Goal: Task Accomplishment & Management: Manage account settings

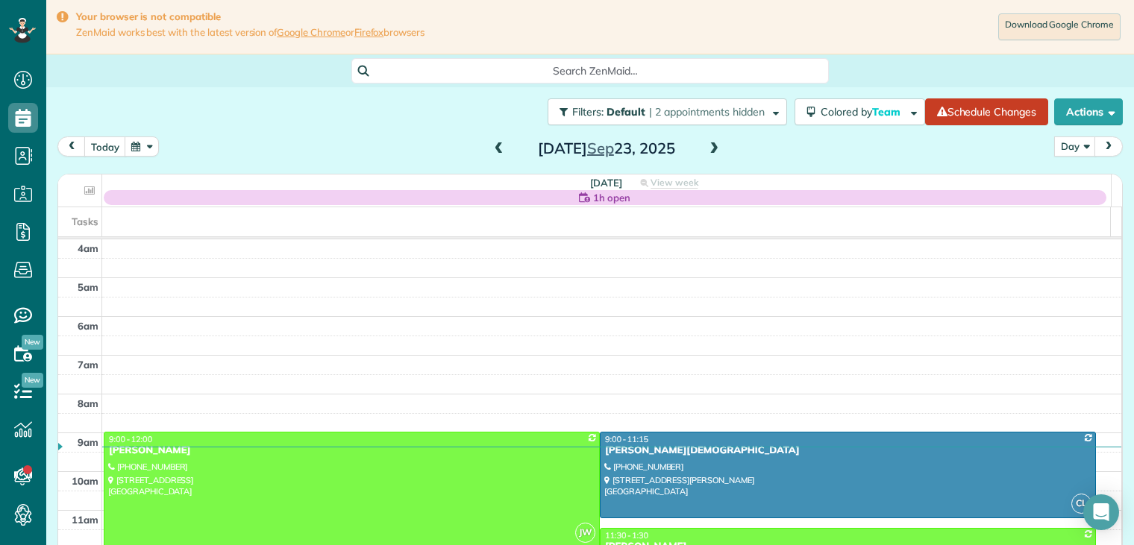
scroll to position [116, 0]
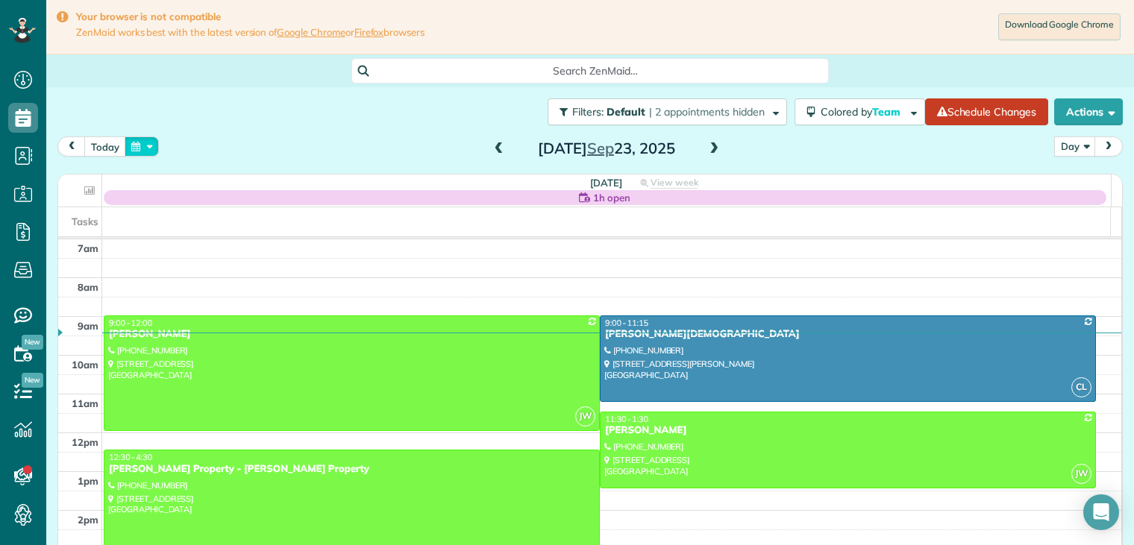
click at [139, 145] on button "button" at bounding box center [142, 147] width 34 height 20
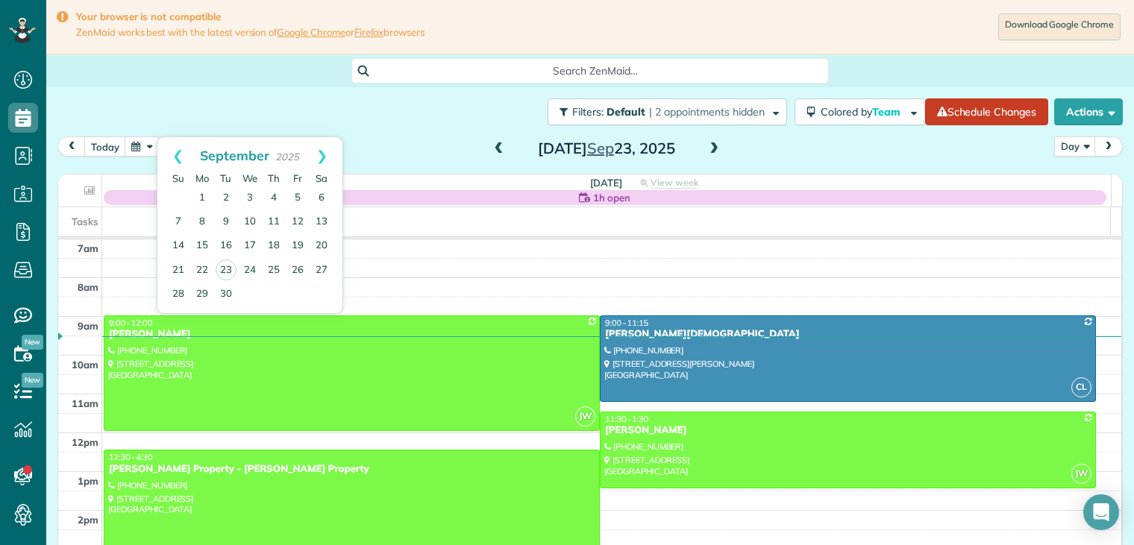
click at [247, 110] on div "Filters: Default | 2 appointments hidden Colored by Team Color by Cleaner Color…" at bounding box center [590, 111] width 1088 height 49
click at [245, 110] on div "Filters: Default | 2 appointments hidden Colored by Team Color by Cleaner Color…" at bounding box center [590, 111] width 1088 height 49
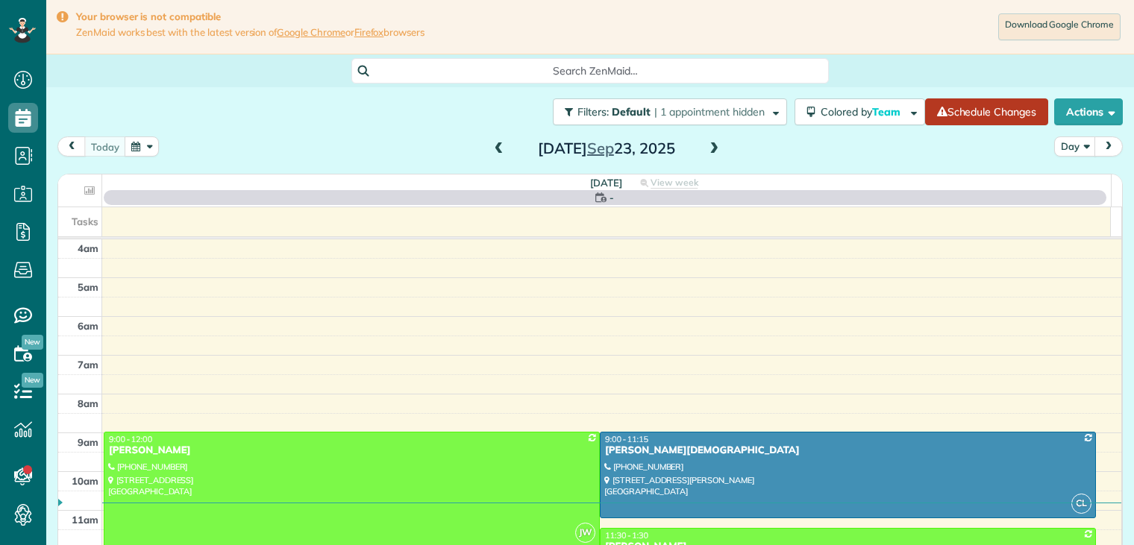
scroll to position [116, 0]
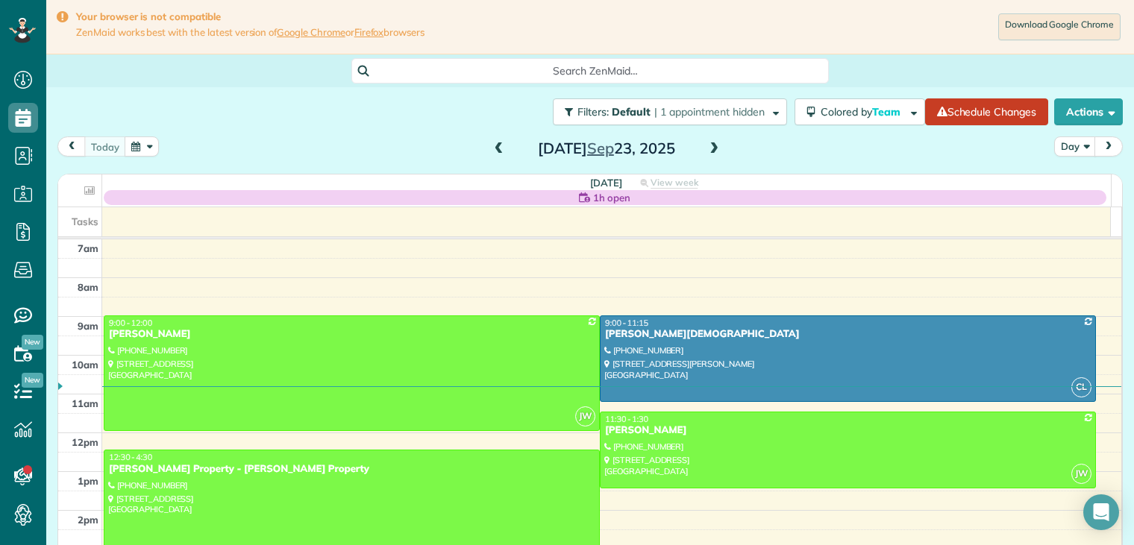
click at [1103, 143] on span "next" at bounding box center [1109, 147] width 12 height 10
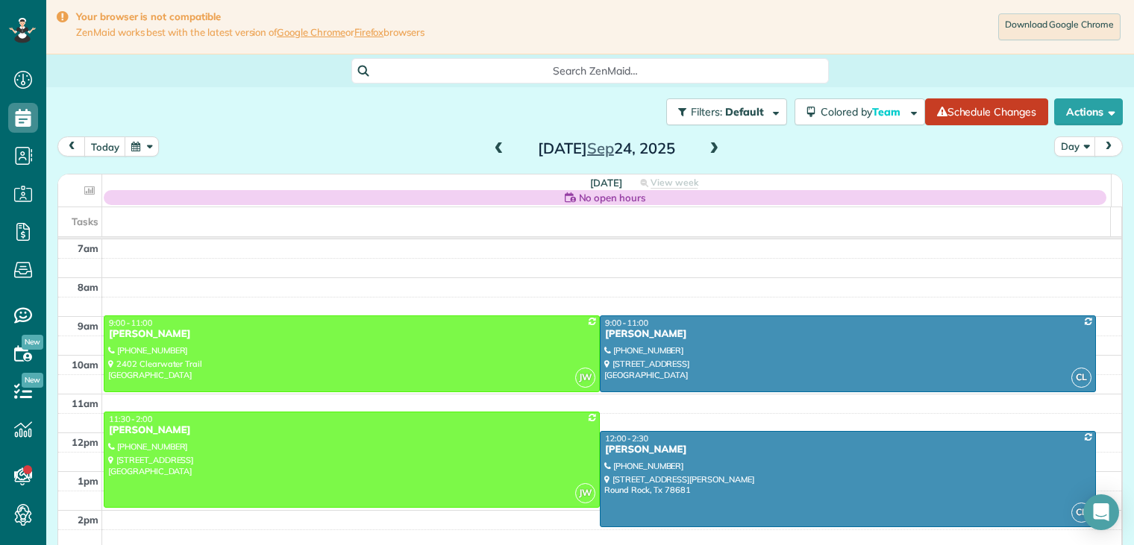
click at [1103, 143] on span "next" at bounding box center [1109, 147] width 12 height 10
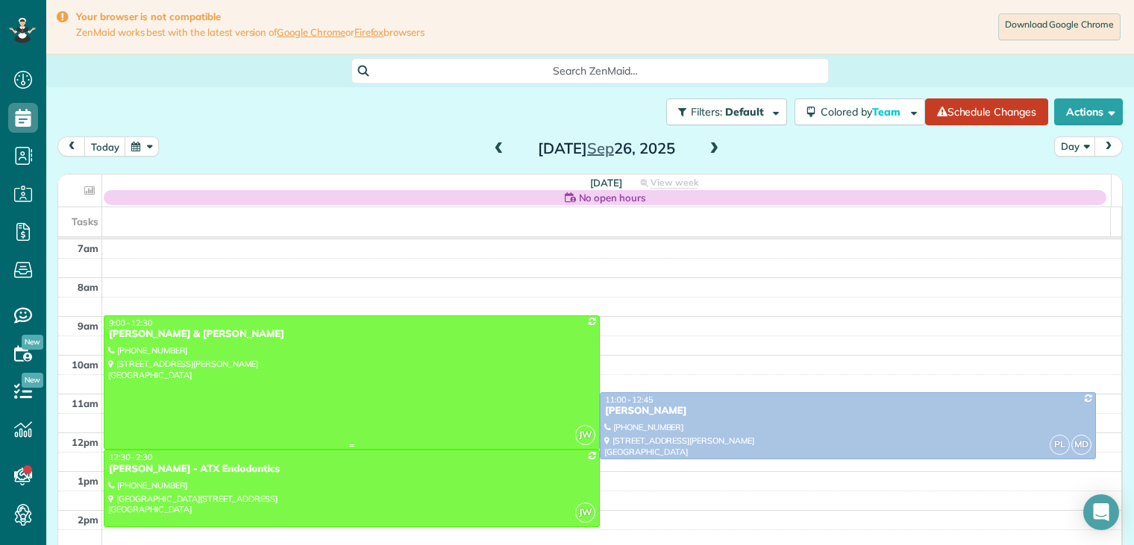
click at [190, 337] on div "Dan & Jasmine Kimmitt" at bounding box center [351, 334] width 487 height 13
click at [0, 0] on div at bounding box center [0, 0] width 0 height 0
click at [191, 337] on div "Dan & Jasmine Kimmitt" at bounding box center [351, 334] width 487 height 13
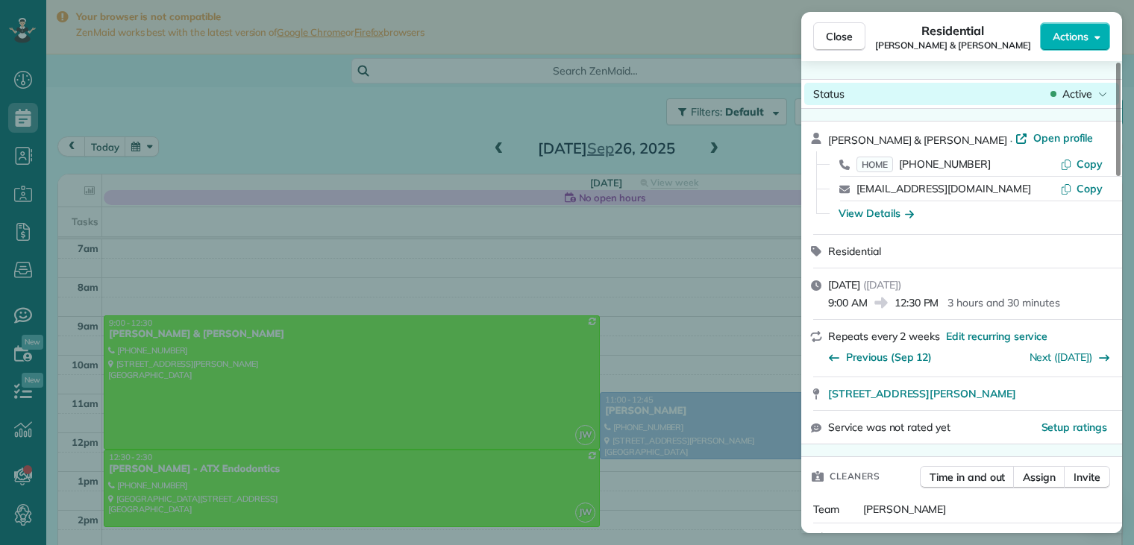
click at [1071, 94] on span "Active" at bounding box center [1077, 94] width 30 height 15
click at [1069, 94] on span "Active" at bounding box center [1077, 94] width 30 height 15
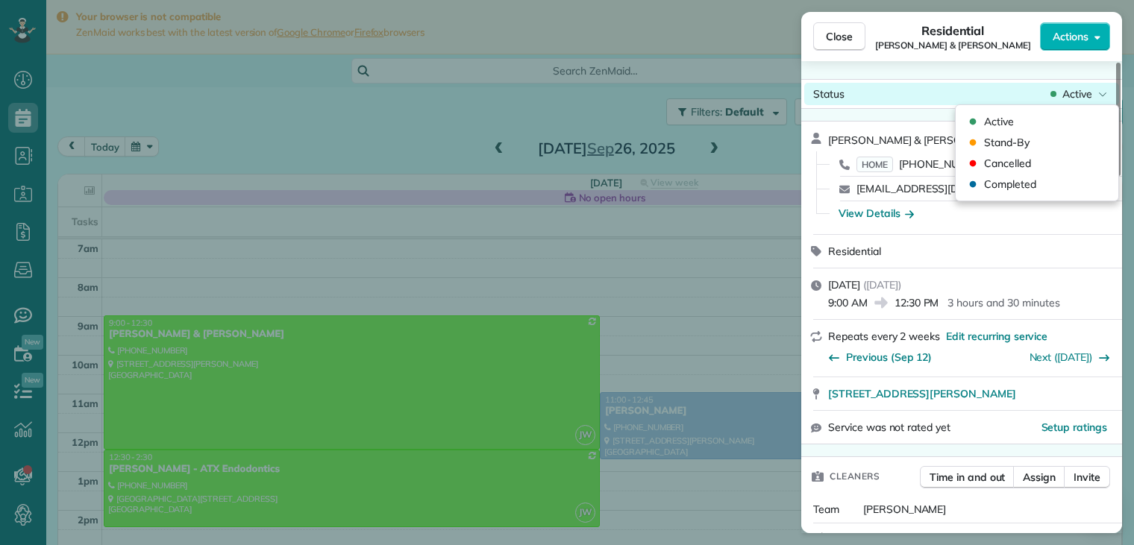
click at [1069, 94] on span "Active" at bounding box center [1077, 94] width 30 height 15
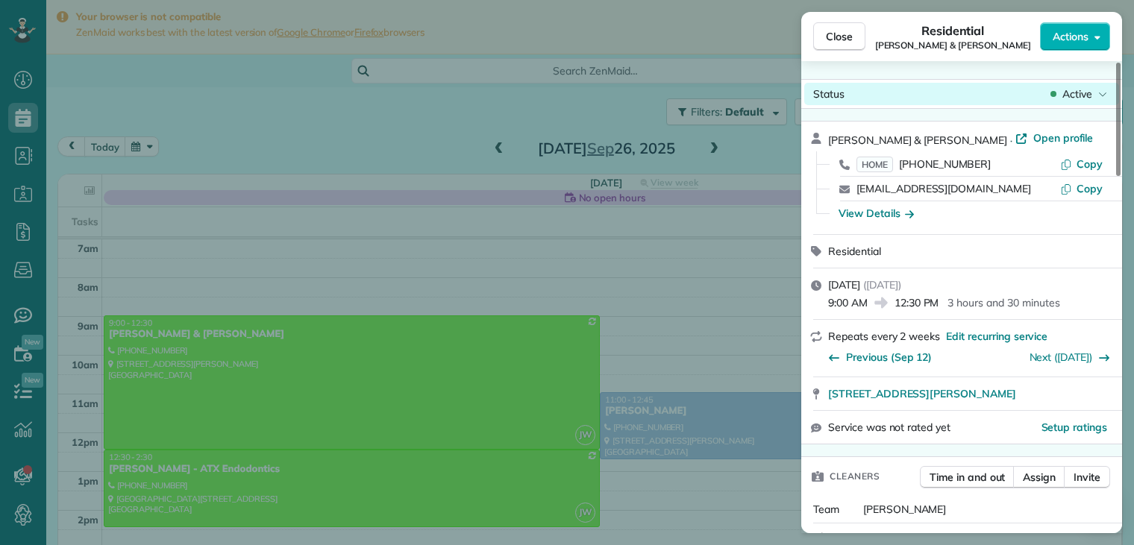
click at [1069, 94] on span "Active" at bounding box center [1077, 94] width 30 height 15
click at [1067, 96] on span "Active" at bounding box center [1077, 94] width 30 height 15
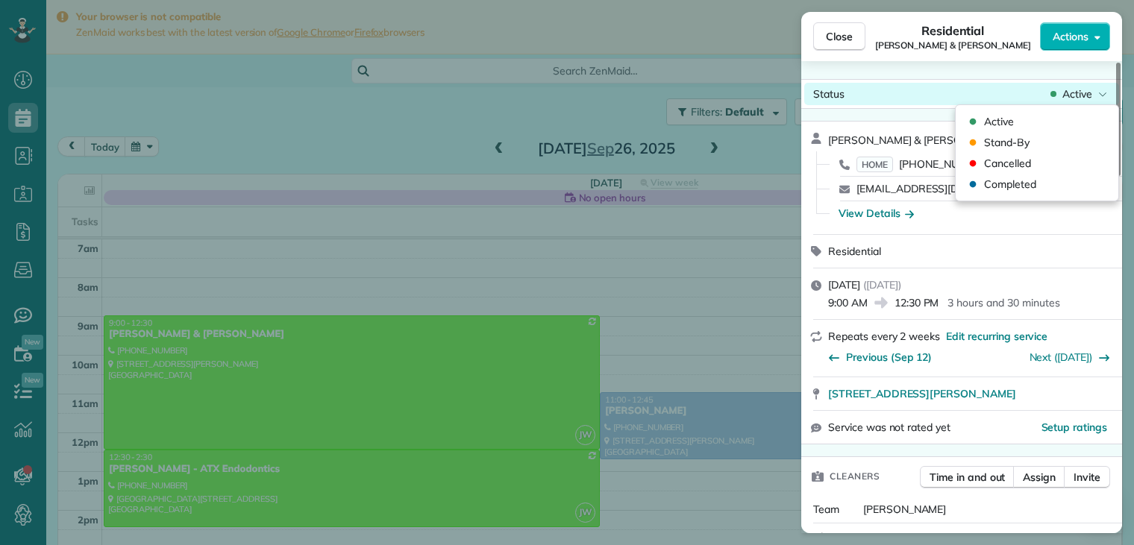
click at [1067, 96] on span "Active" at bounding box center [1077, 94] width 30 height 15
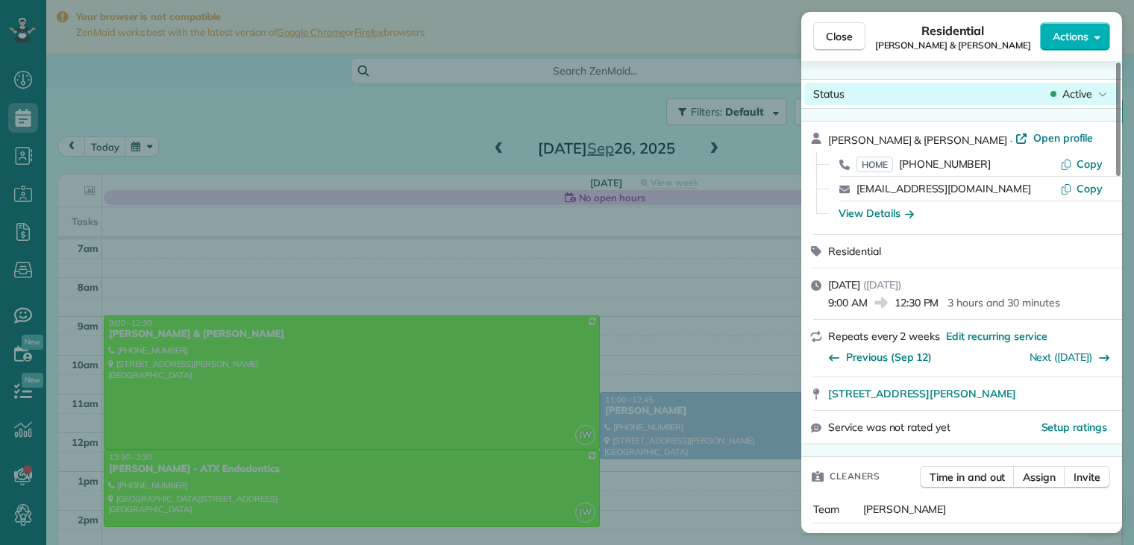
click at [1065, 96] on span "Active" at bounding box center [1077, 94] width 30 height 15
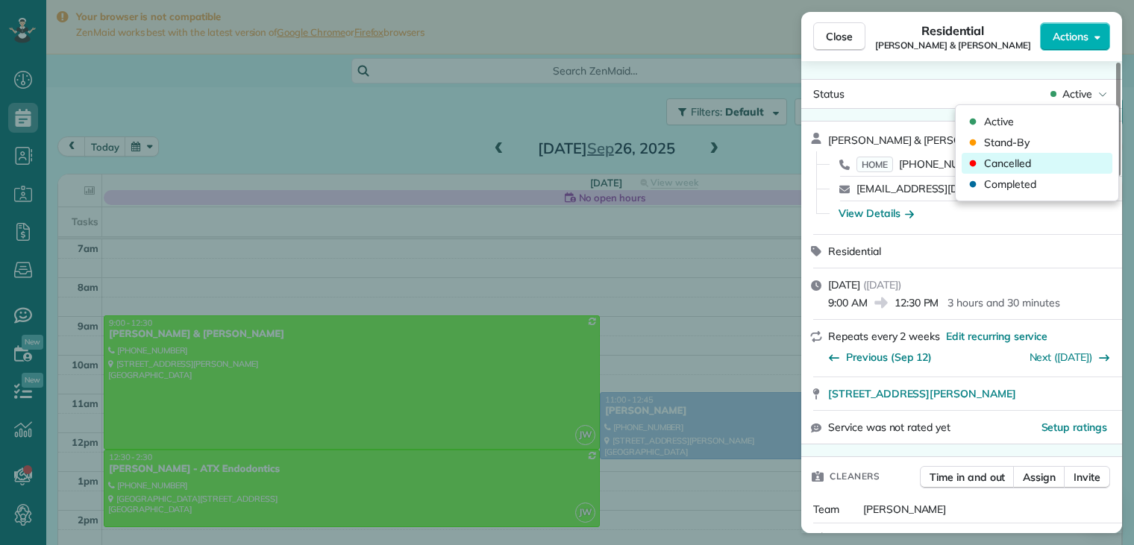
click at [1021, 160] on span "Cancelled" at bounding box center [1007, 163] width 47 height 15
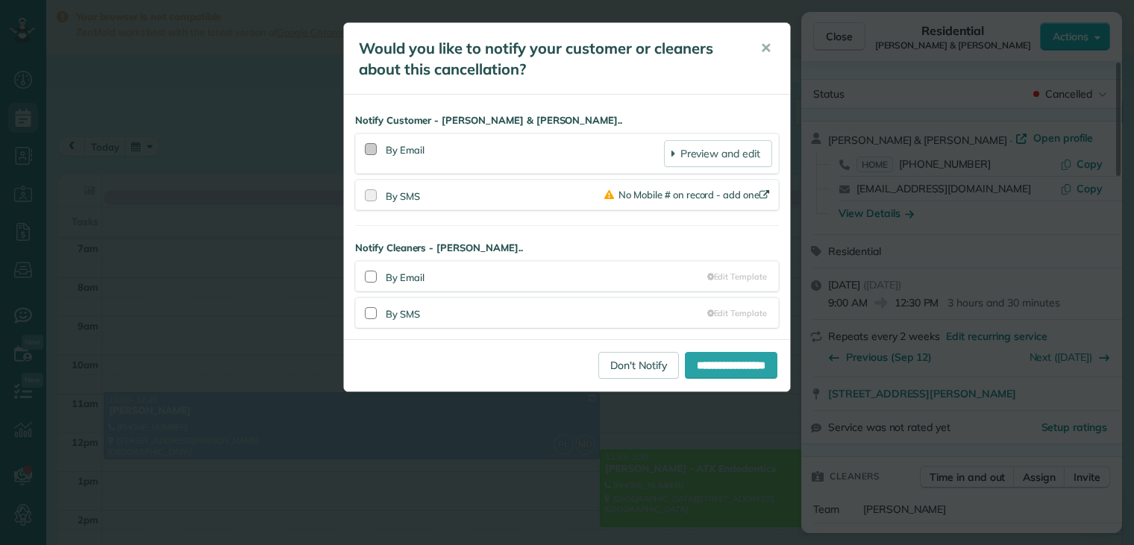
click at [369, 148] on div at bounding box center [371, 149] width 12 height 12
click at [371, 148] on div at bounding box center [371, 149] width 12 height 12
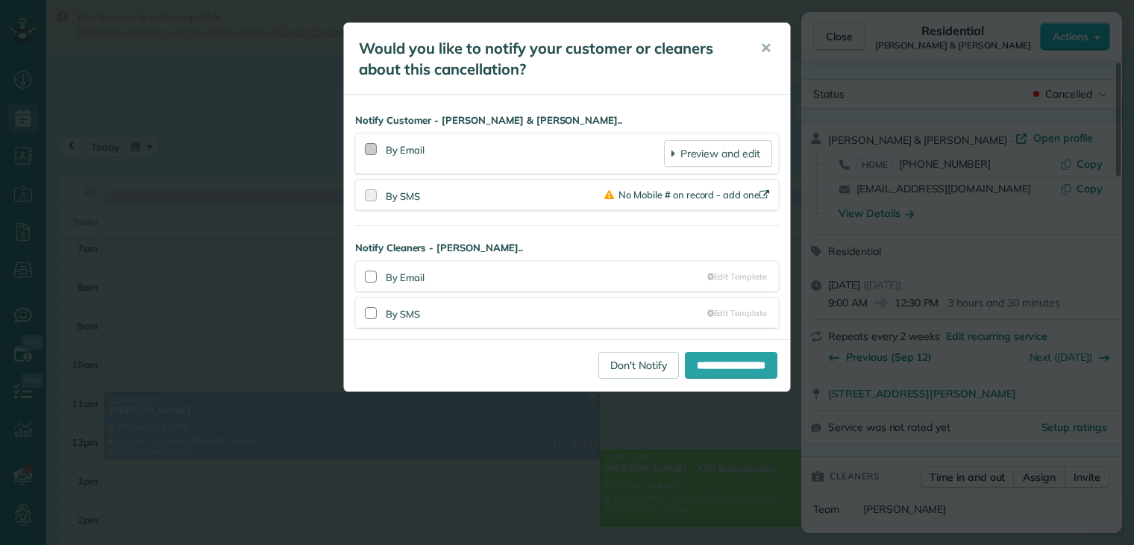
click at [371, 148] on div at bounding box center [371, 149] width 12 height 12
click at [710, 366] on input "**********" at bounding box center [731, 365] width 93 height 27
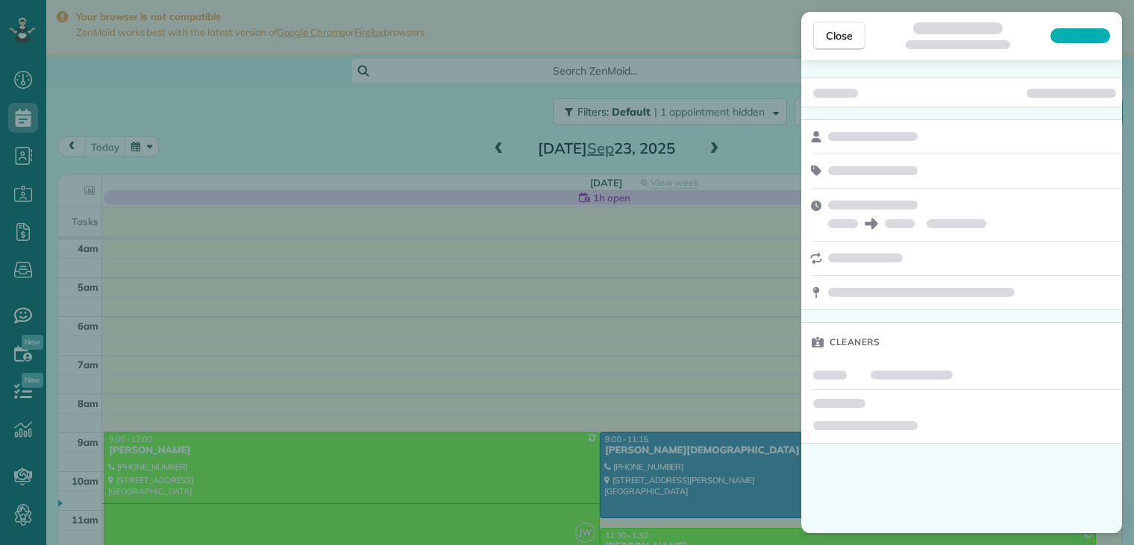
scroll to position [116, 0]
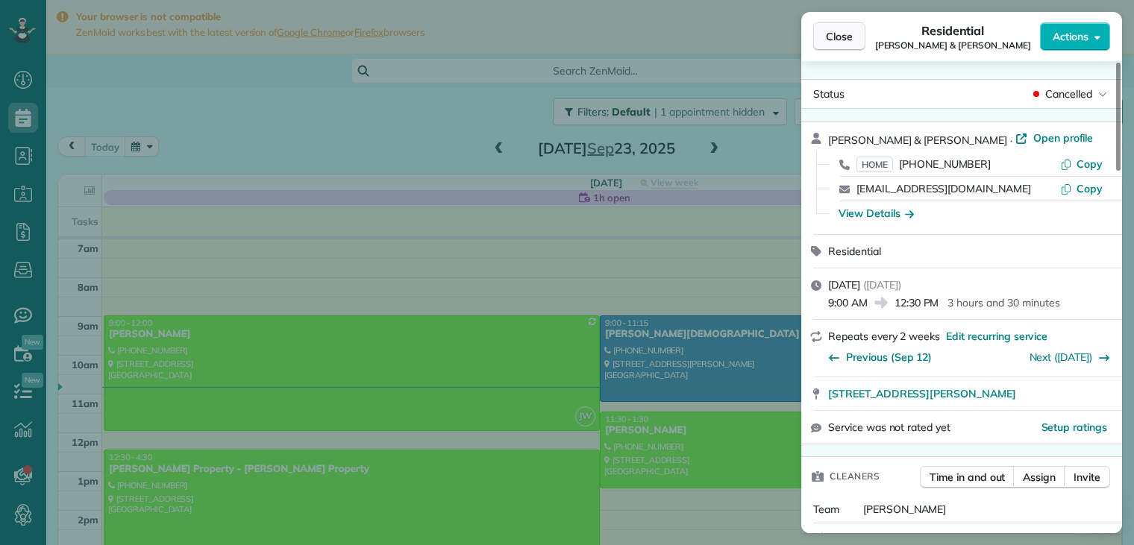
click at [851, 39] on span "Close" at bounding box center [839, 36] width 27 height 15
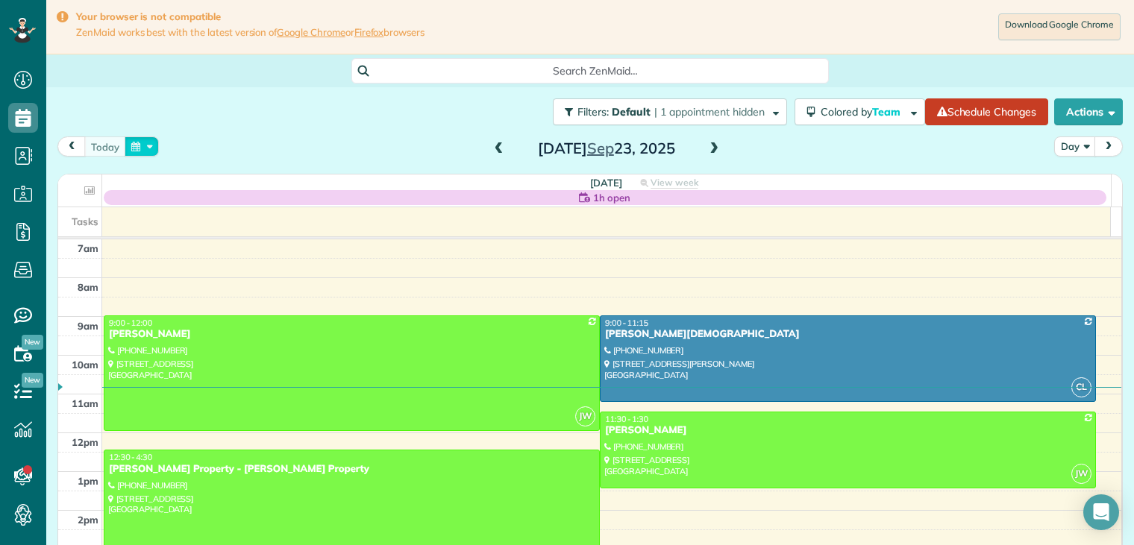
click at [149, 145] on button "button" at bounding box center [142, 147] width 34 height 20
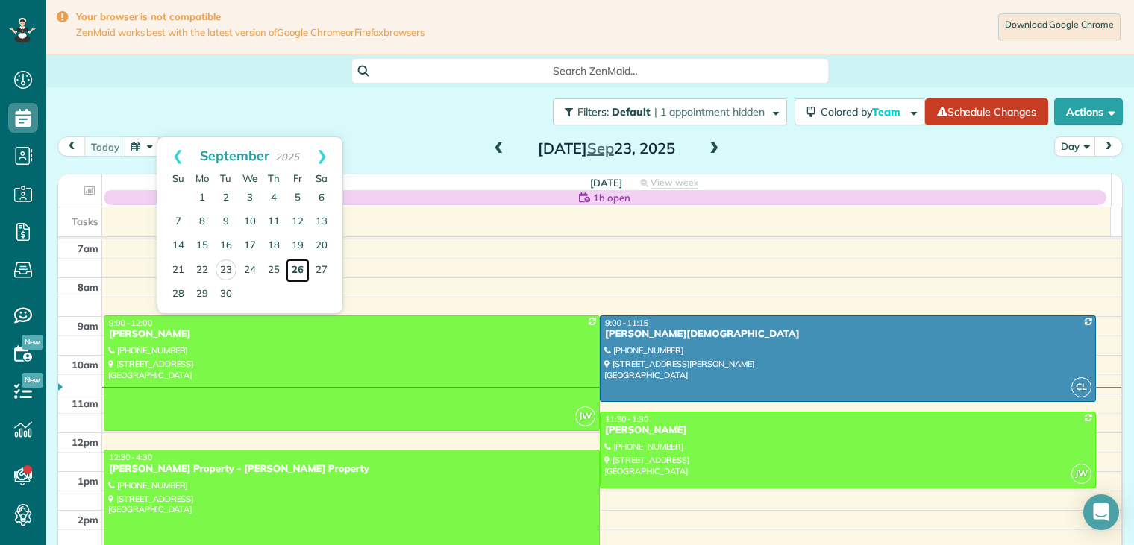
click at [296, 270] on link "26" at bounding box center [298, 271] width 24 height 24
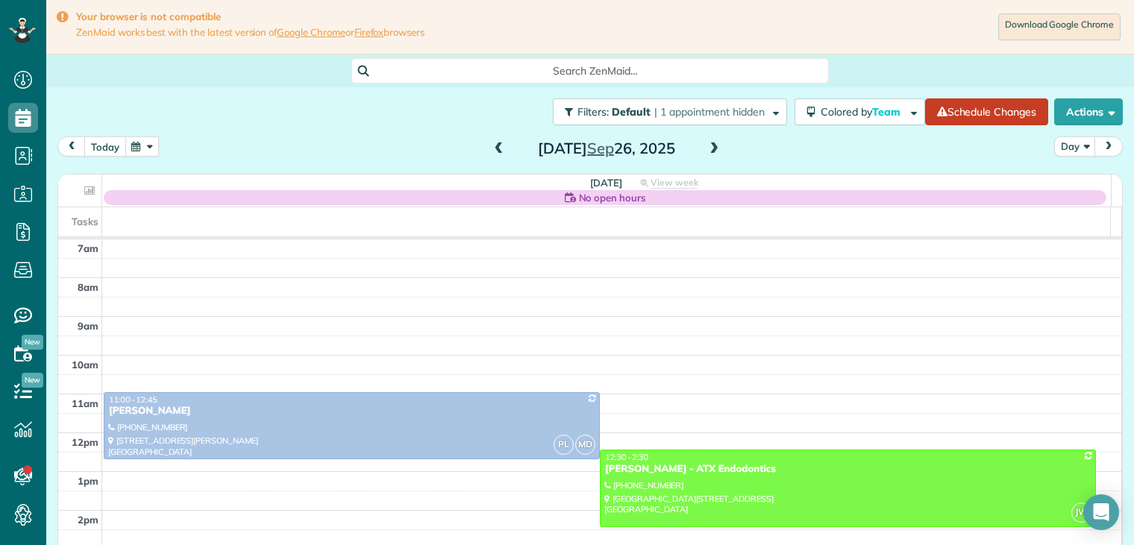
click at [104, 143] on button "today" at bounding box center [105, 147] width 42 height 20
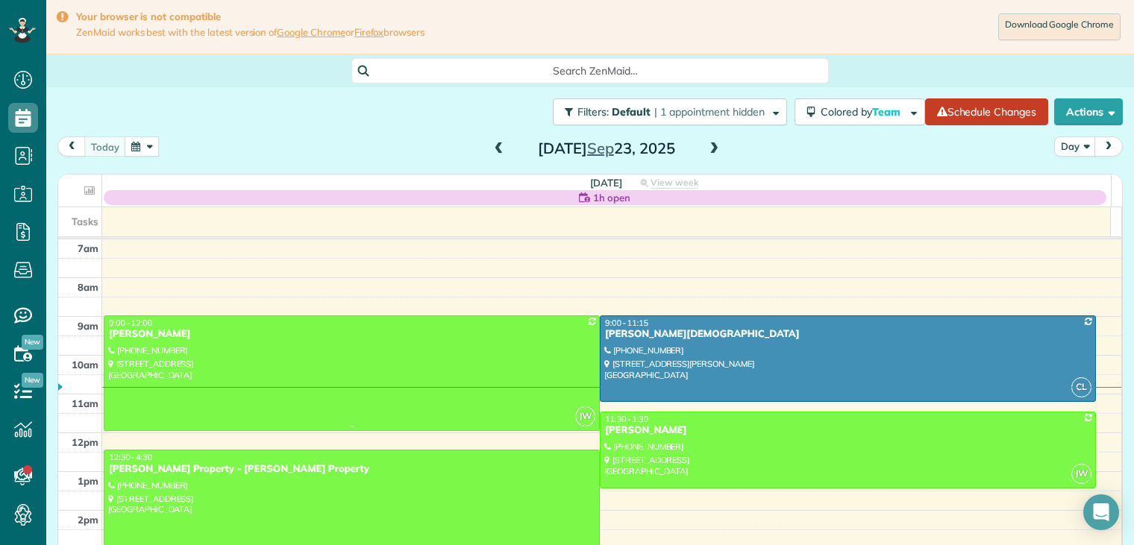
click at [173, 337] on div "[PERSON_NAME]" at bounding box center [351, 334] width 487 height 13
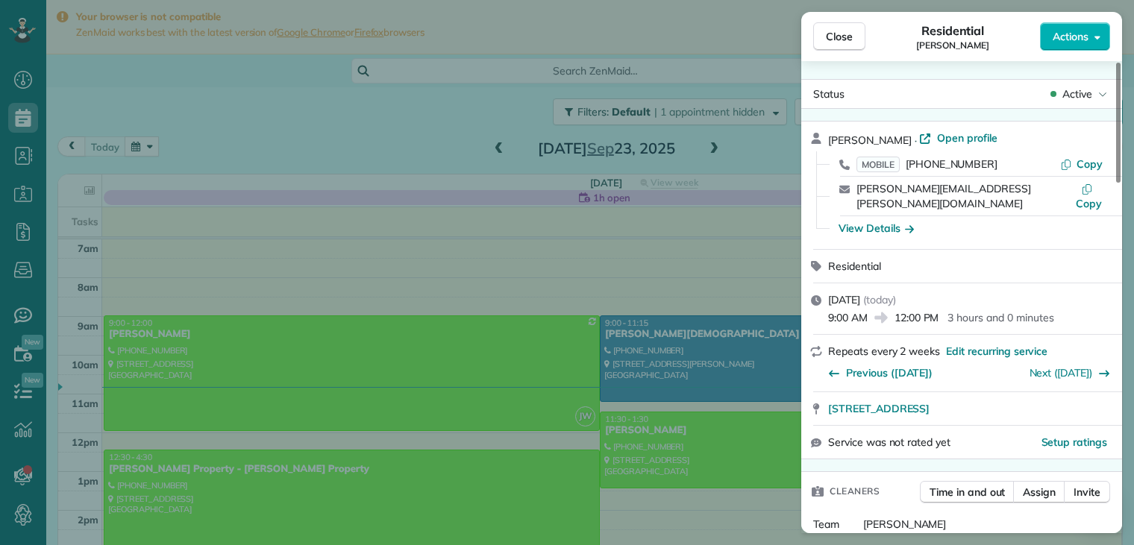
click at [910, 221] on icon "button" at bounding box center [909, 228] width 9 height 15
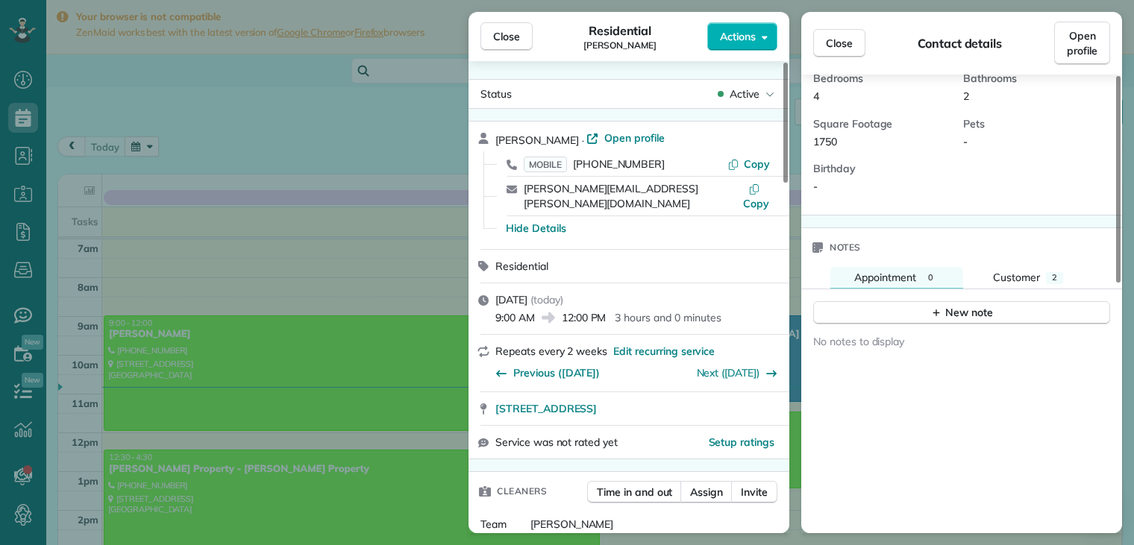
scroll to position [448, 0]
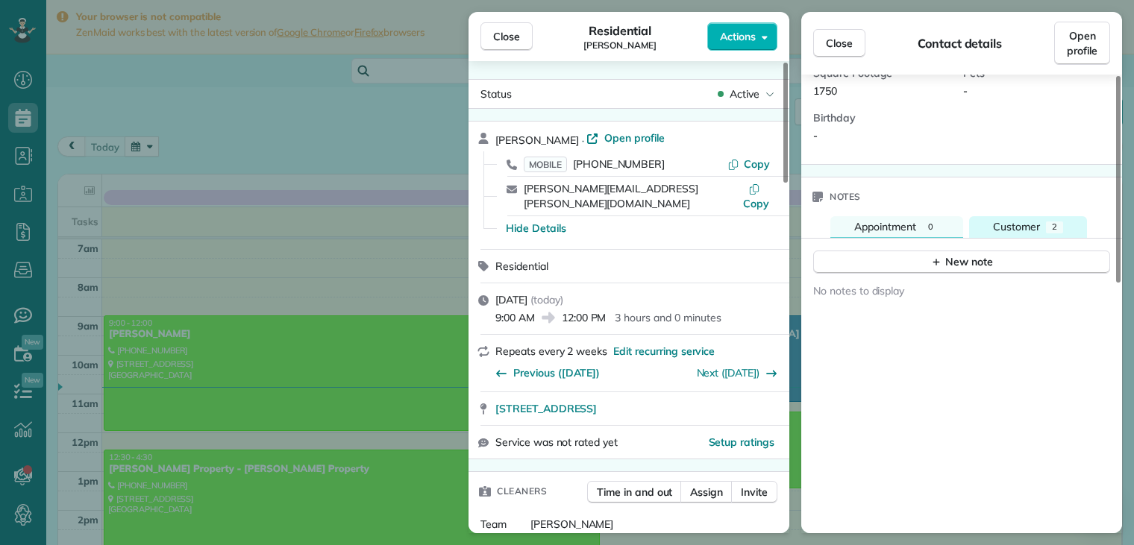
click at [1030, 220] on span "Customer" at bounding box center [1016, 226] width 47 height 13
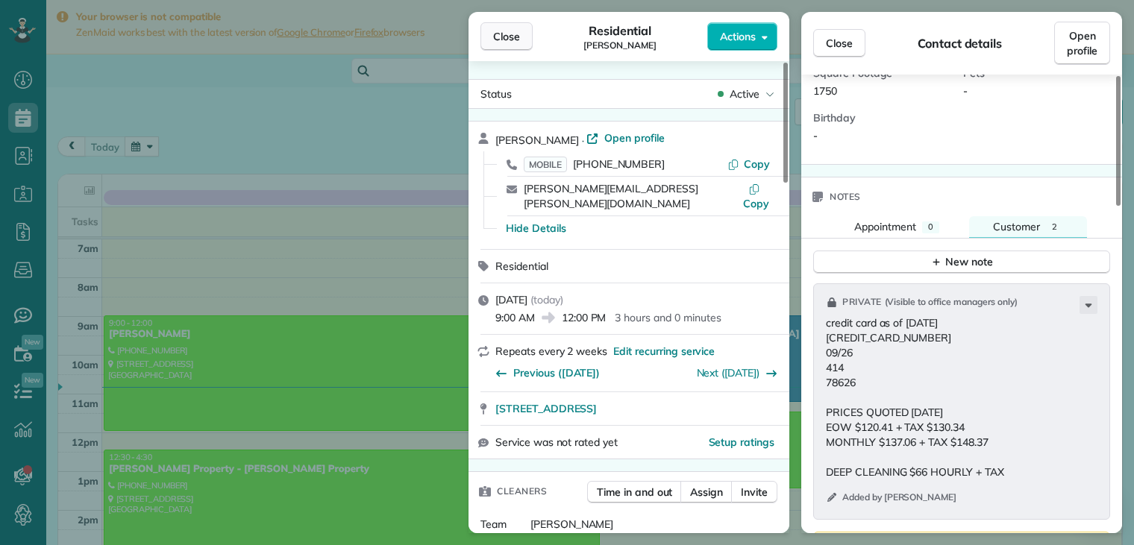
click at [500, 34] on span "Close" at bounding box center [506, 36] width 27 height 15
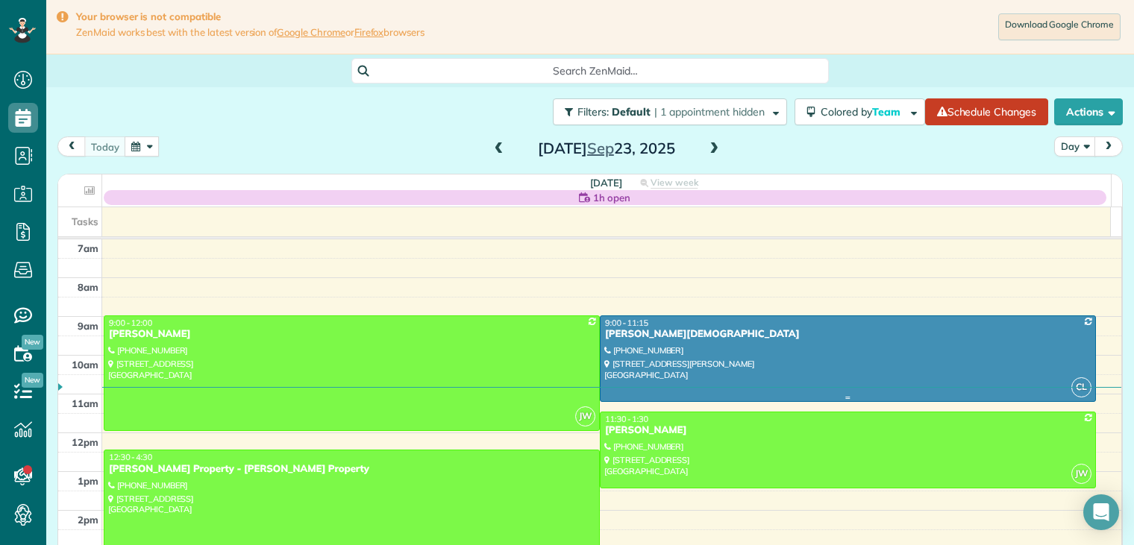
click at [630, 337] on div "[PERSON_NAME][DEMOGRAPHIC_DATA]" at bounding box center [847, 334] width 487 height 13
click at [0, 0] on div at bounding box center [0, 0] width 0 height 0
click at [631, 339] on div "[PERSON_NAME][DEMOGRAPHIC_DATA]" at bounding box center [847, 334] width 487 height 13
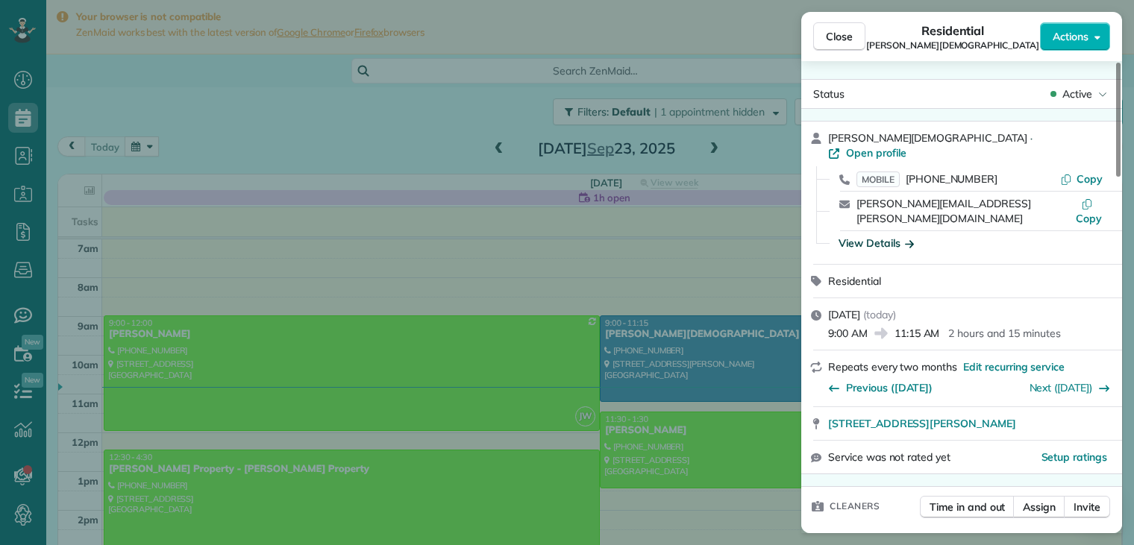
click at [910, 240] on icon "button" at bounding box center [909, 243] width 9 height 7
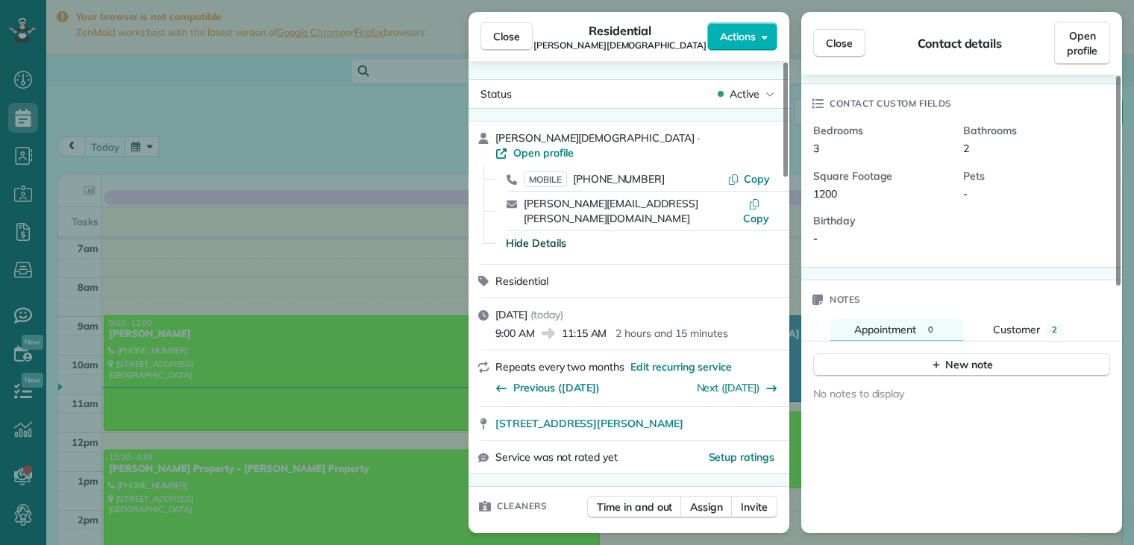
scroll to position [448, 0]
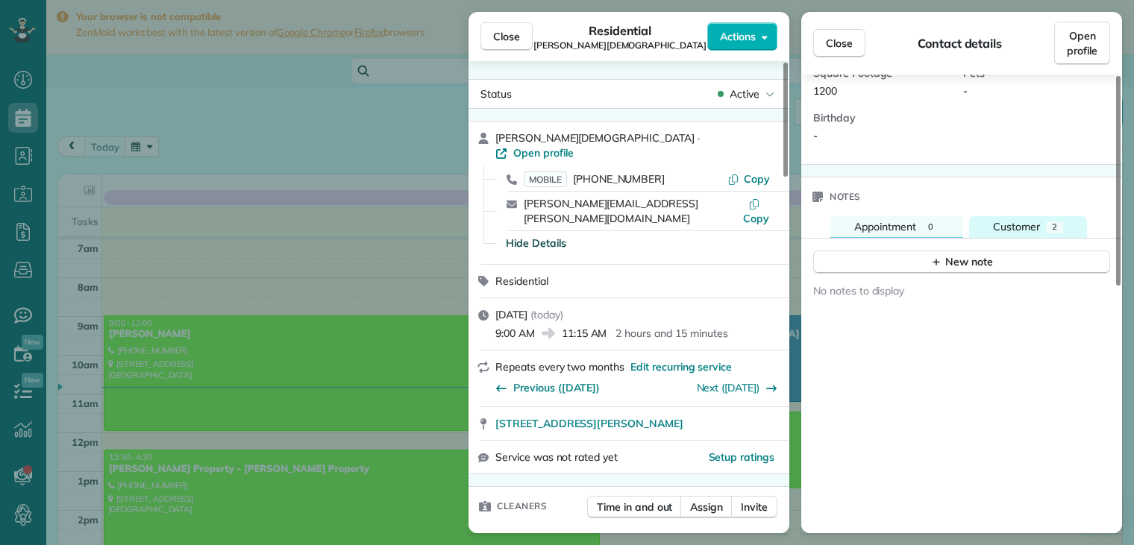
click at [1014, 220] on span "Customer" at bounding box center [1016, 226] width 47 height 13
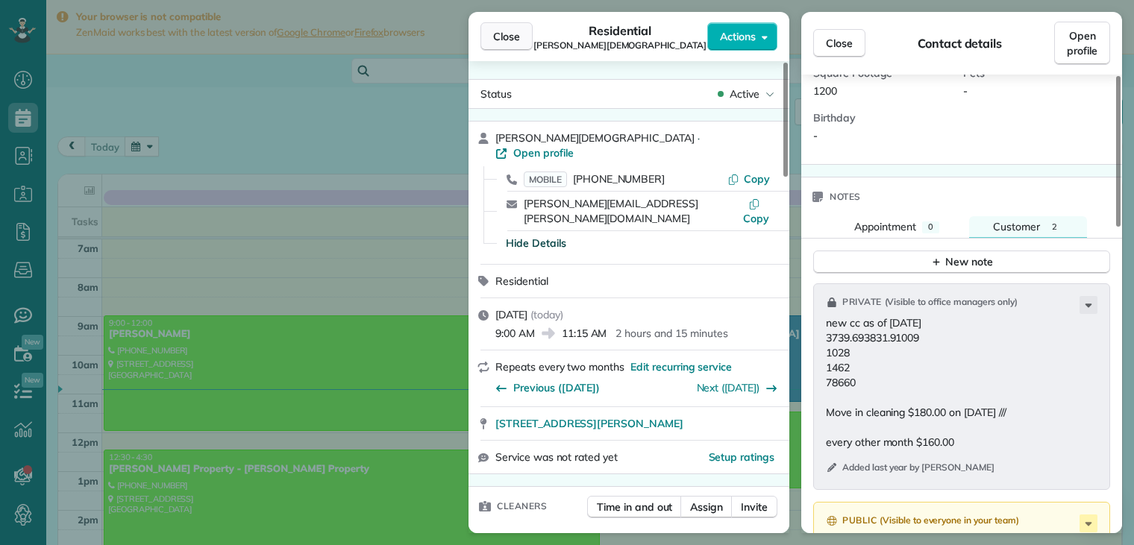
click at [510, 38] on span "Close" at bounding box center [506, 36] width 27 height 15
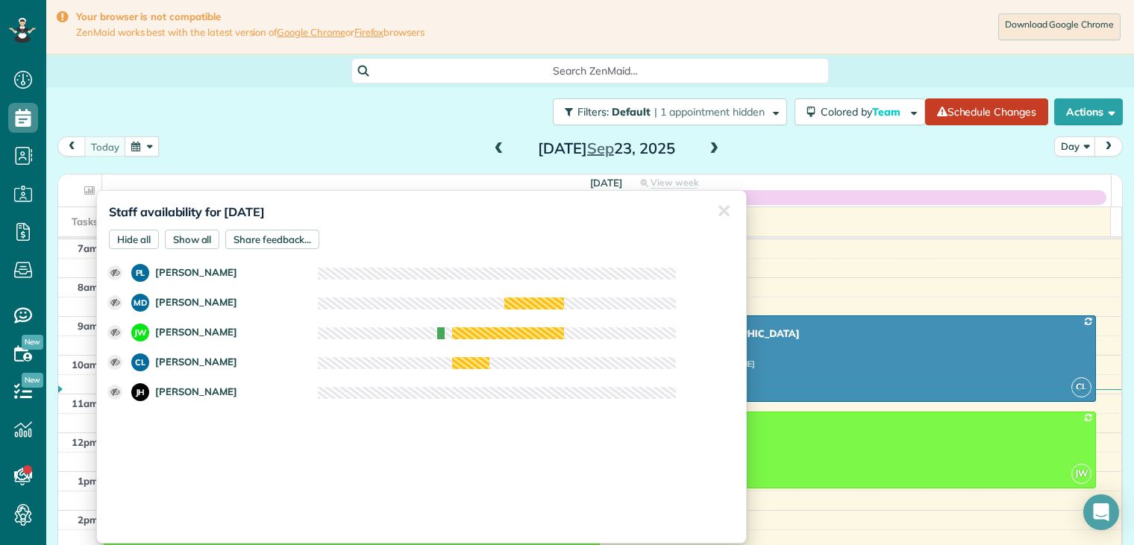
click at [431, 131] on div "Filters: Default | 1 appointment hidden Colored by Team Color by Cleaner Color …" at bounding box center [590, 111] width 1088 height 49
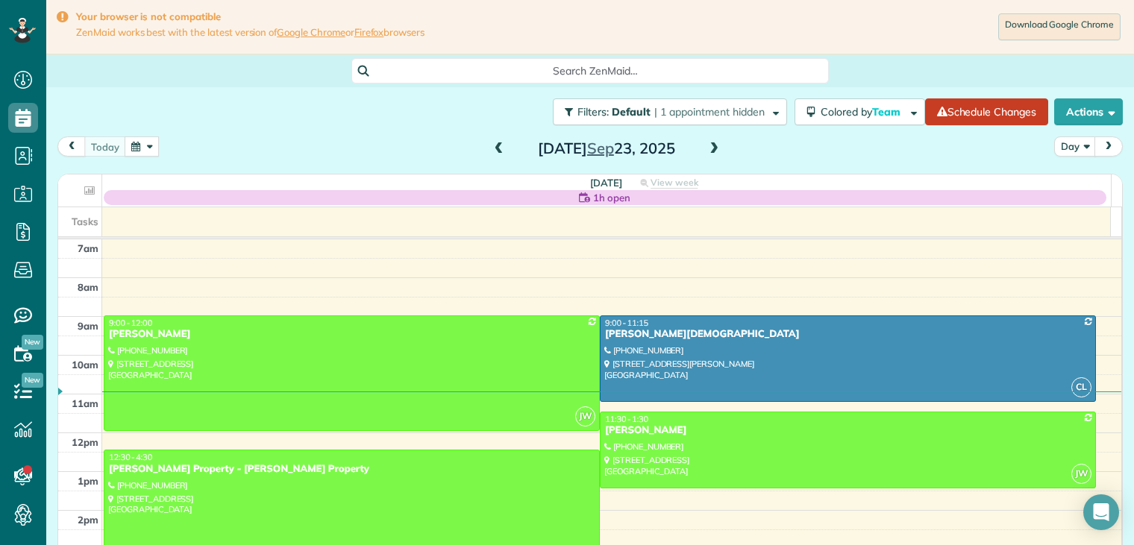
click at [711, 148] on span at bounding box center [714, 149] width 16 height 13
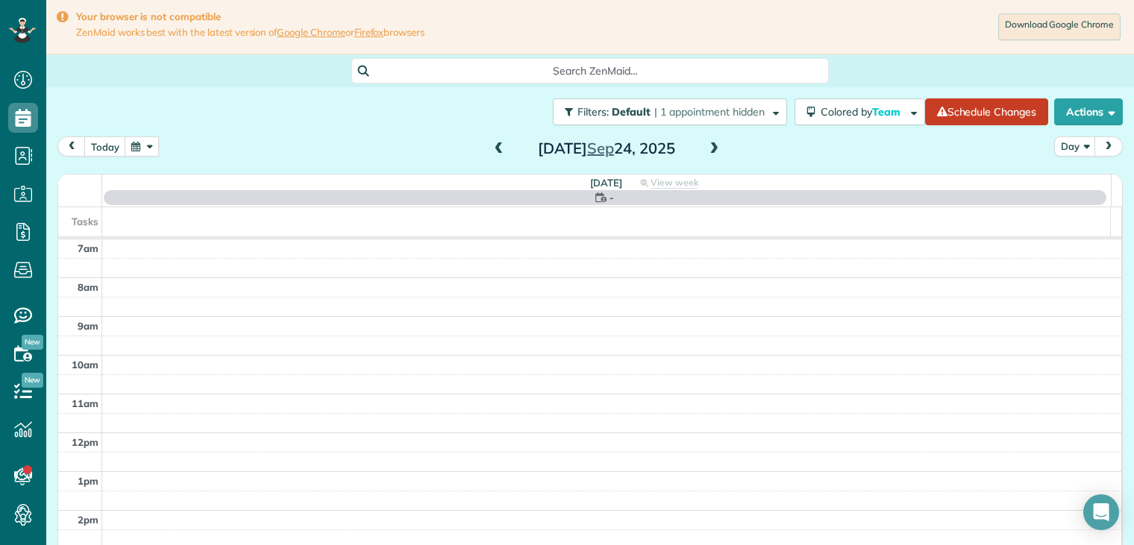
click at [711, 148] on span at bounding box center [714, 149] width 16 height 13
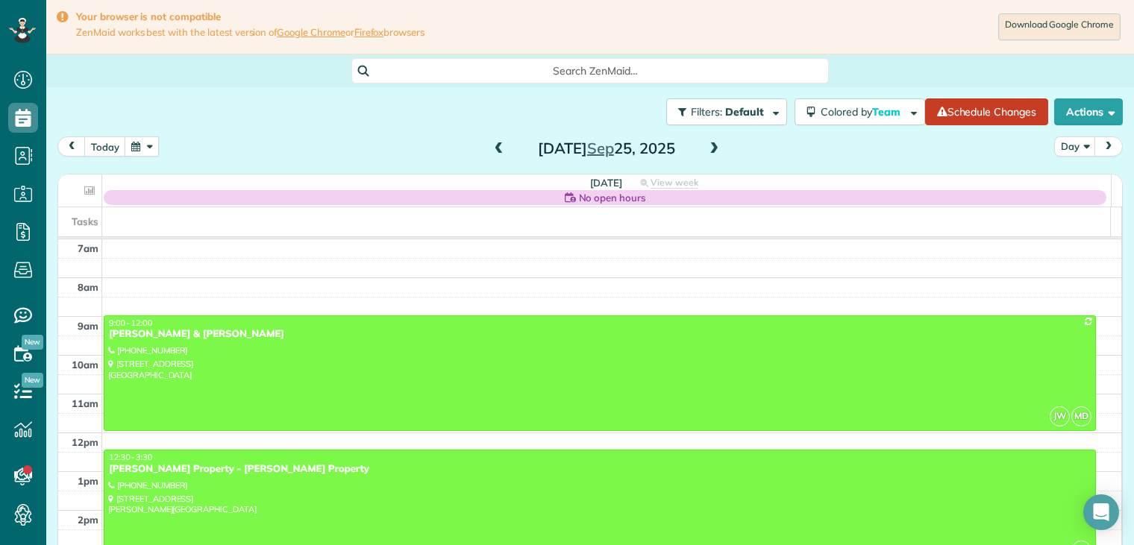
click at [711, 148] on span at bounding box center [714, 149] width 16 height 13
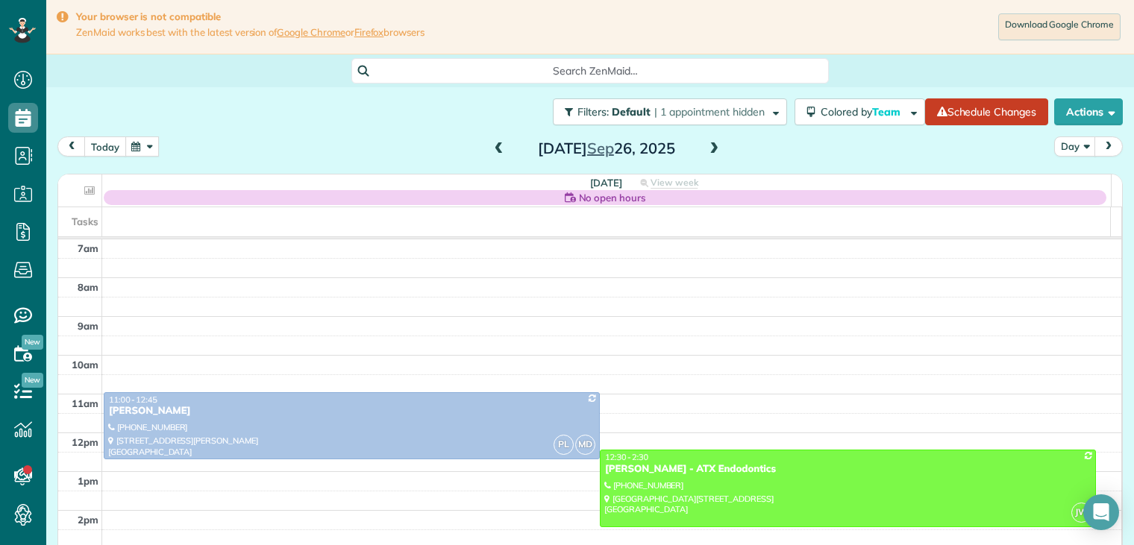
click at [110, 145] on button "today" at bounding box center [105, 147] width 42 height 20
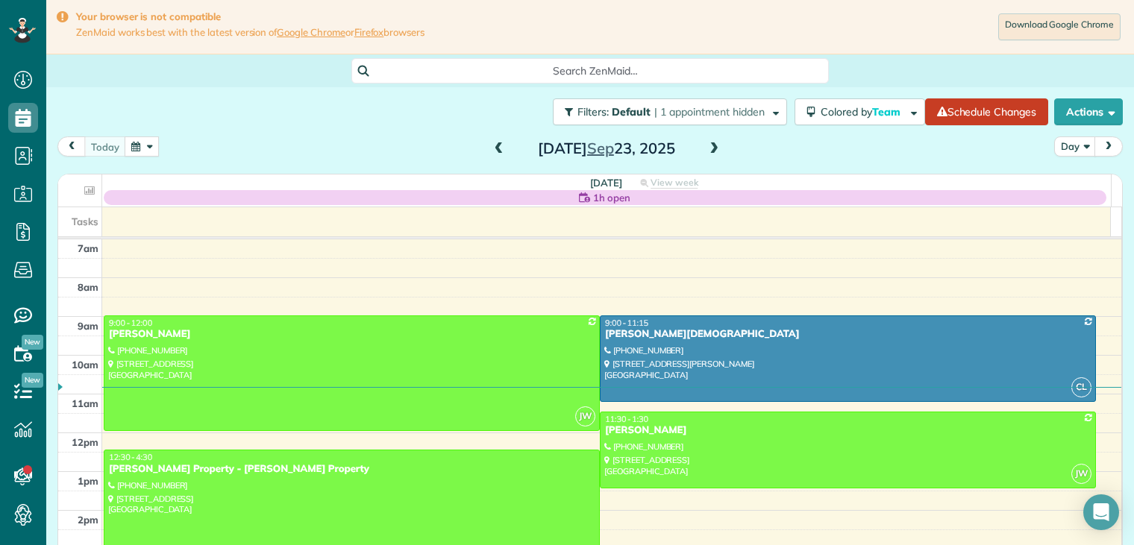
click at [210, 473] on div "[PERSON_NAME] Property - [PERSON_NAME] Property" at bounding box center [351, 469] width 487 height 13
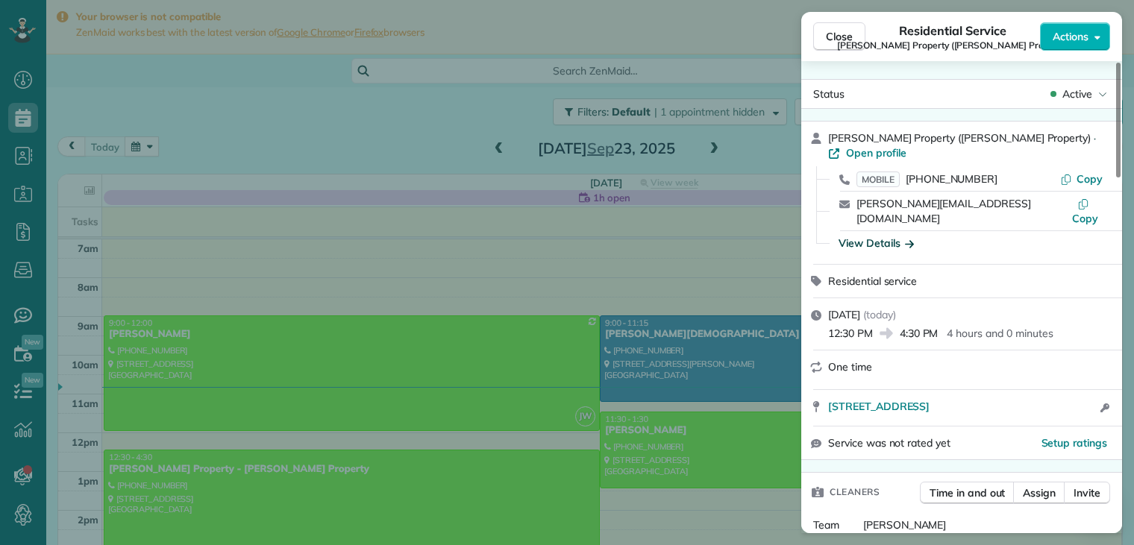
click at [909, 236] on icon "button" at bounding box center [909, 243] width 9 height 15
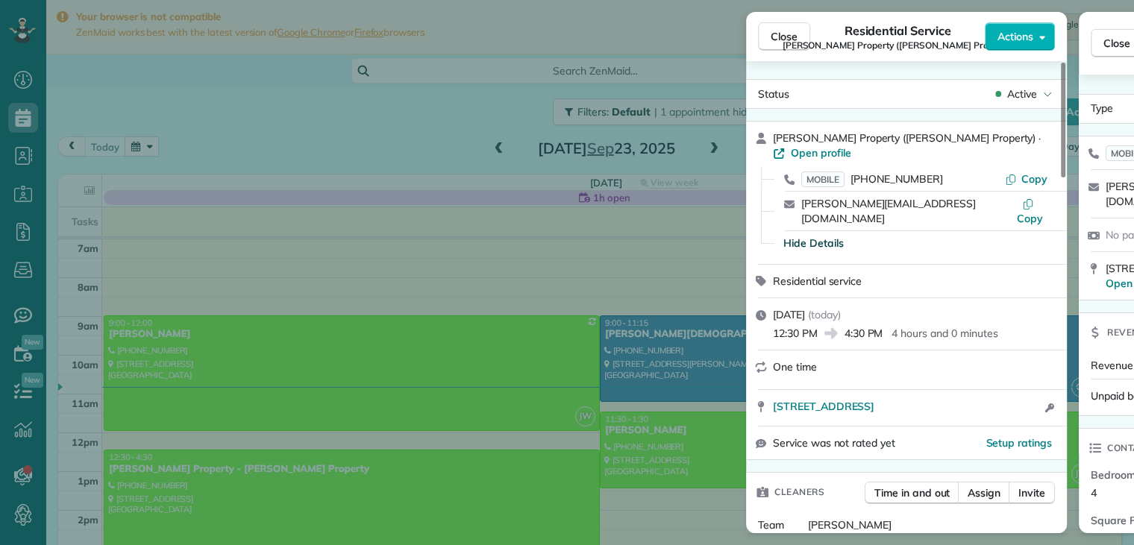
click at [909, 236] on div "Hide Details" at bounding box center [915, 243] width 276 height 15
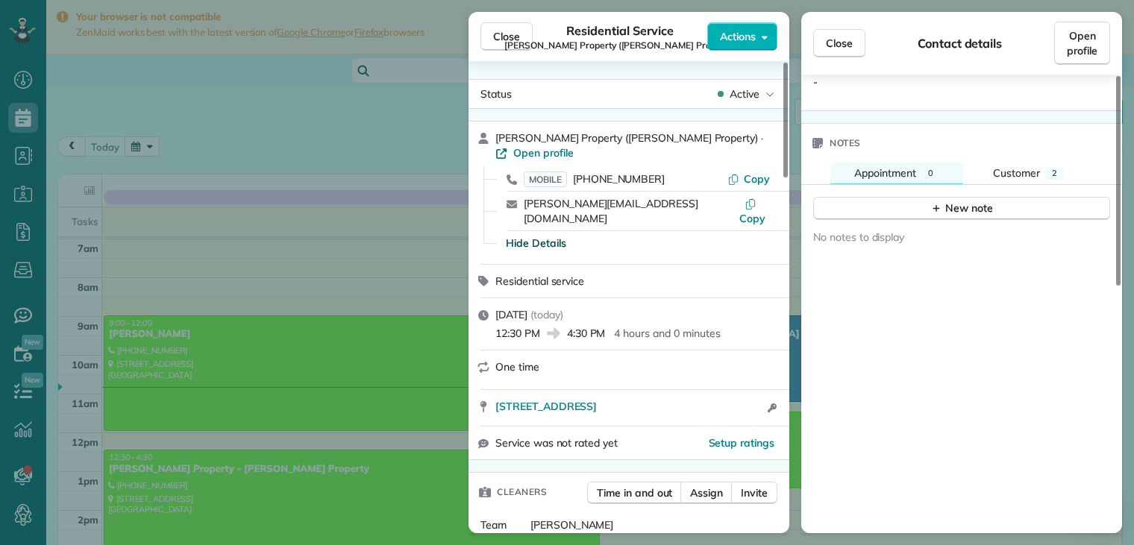
scroll to position [539, 0]
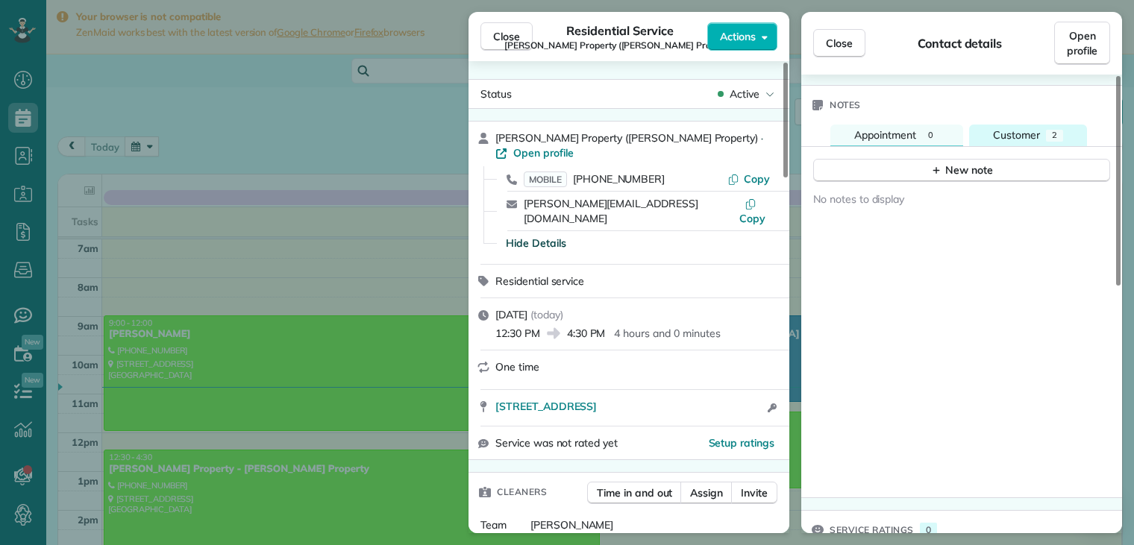
click at [1036, 128] on span "Customer" at bounding box center [1016, 134] width 47 height 13
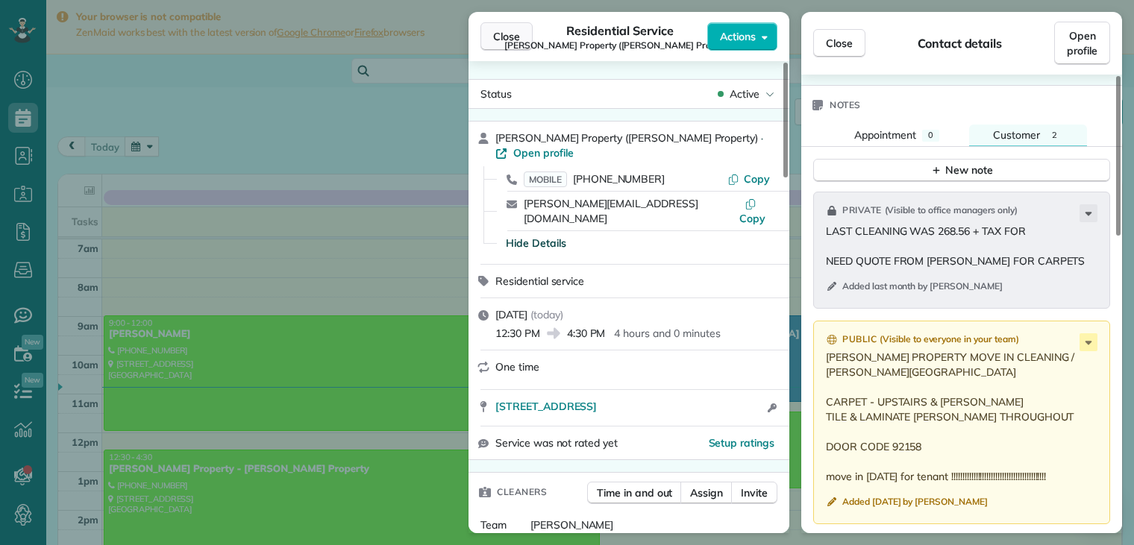
click at [515, 39] on span "Close" at bounding box center [506, 36] width 27 height 15
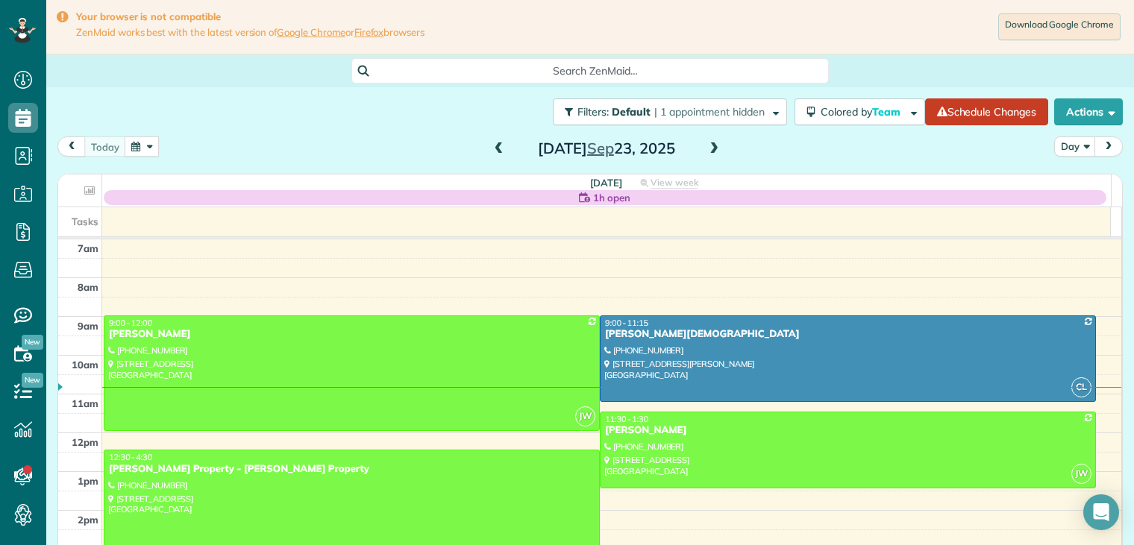
click at [711, 151] on span at bounding box center [714, 149] width 16 height 13
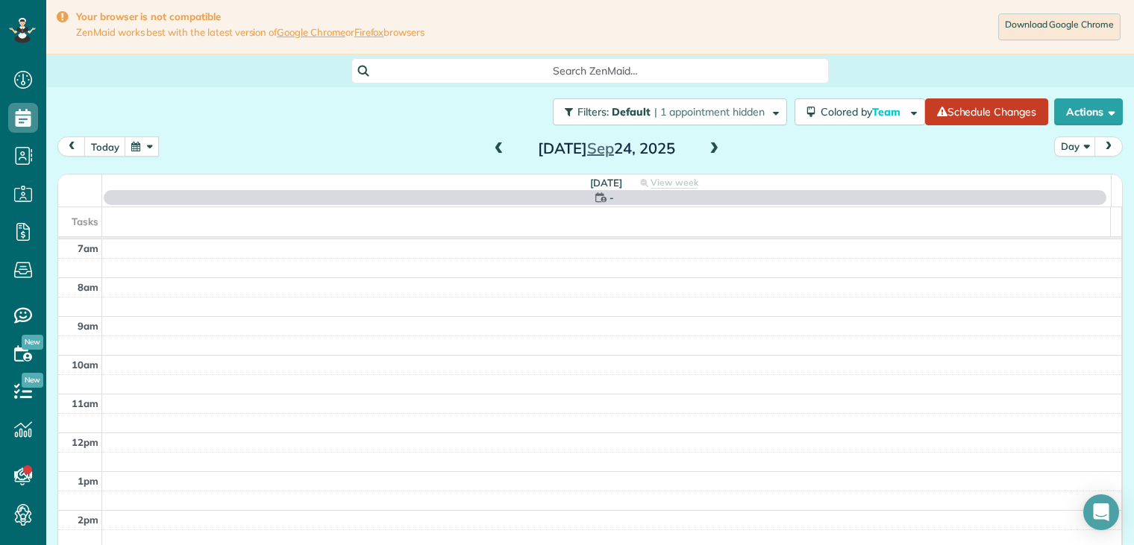
click at [711, 151] on span at bounding box center [714, 149] width 16 height 13
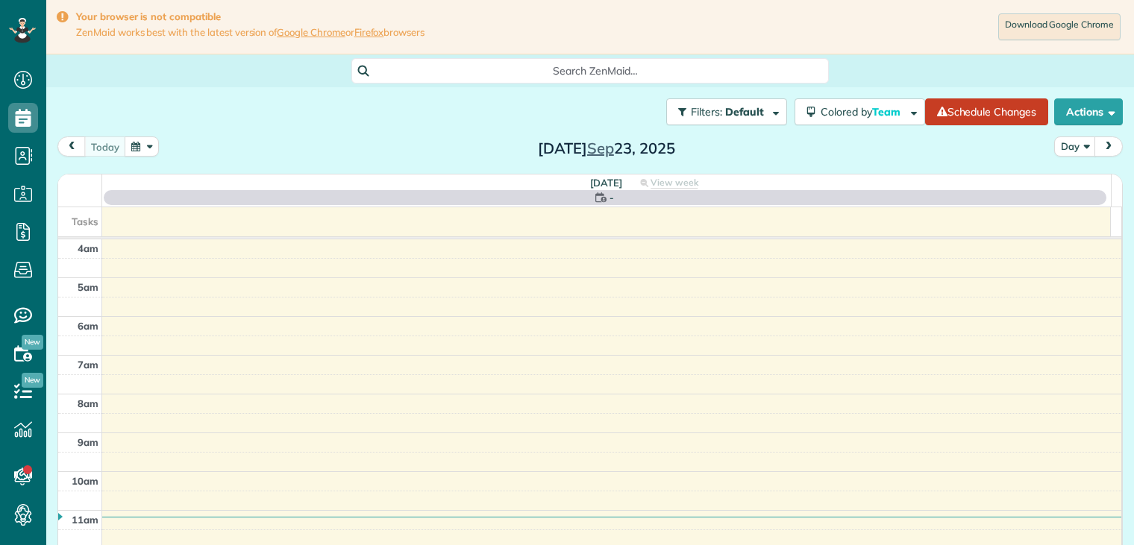
scroll to position [116, 0]
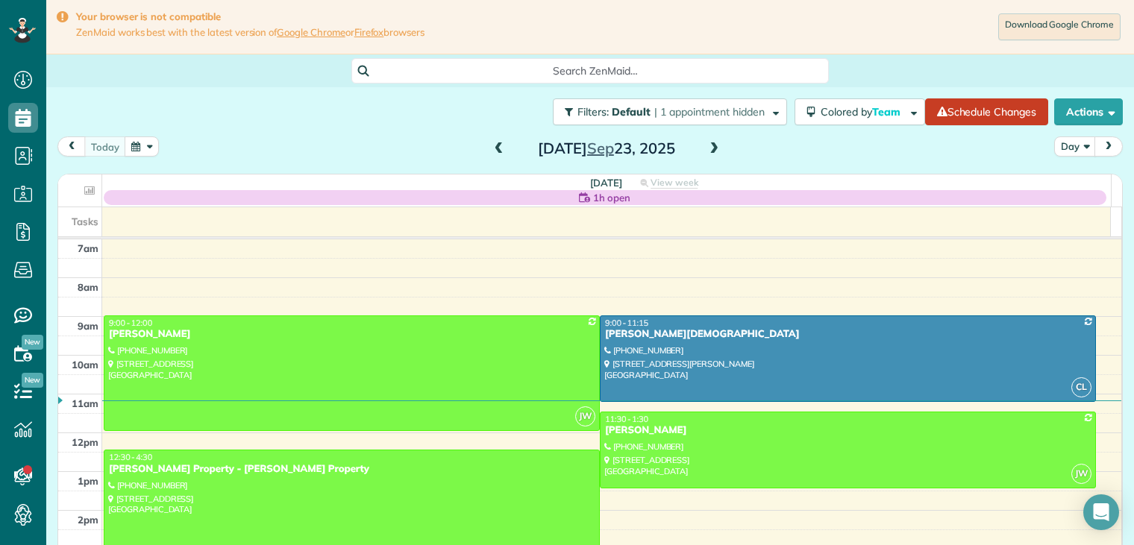
click at [709, 148] on span at bounding box center [714, 149] width 16 height 13
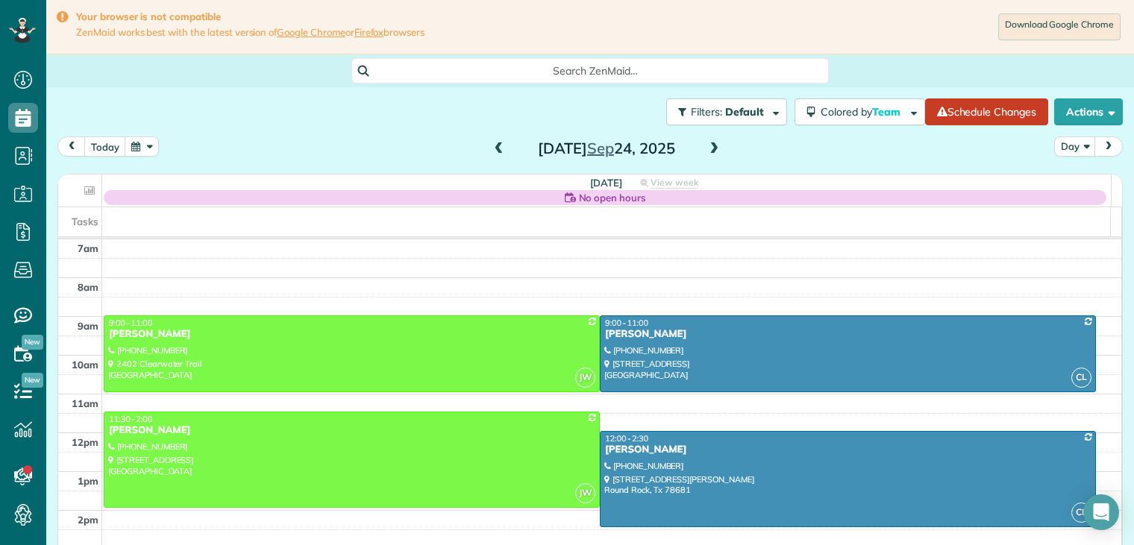
click at [709, 148] on span at bounding box center [714, 149] width 16 height 13
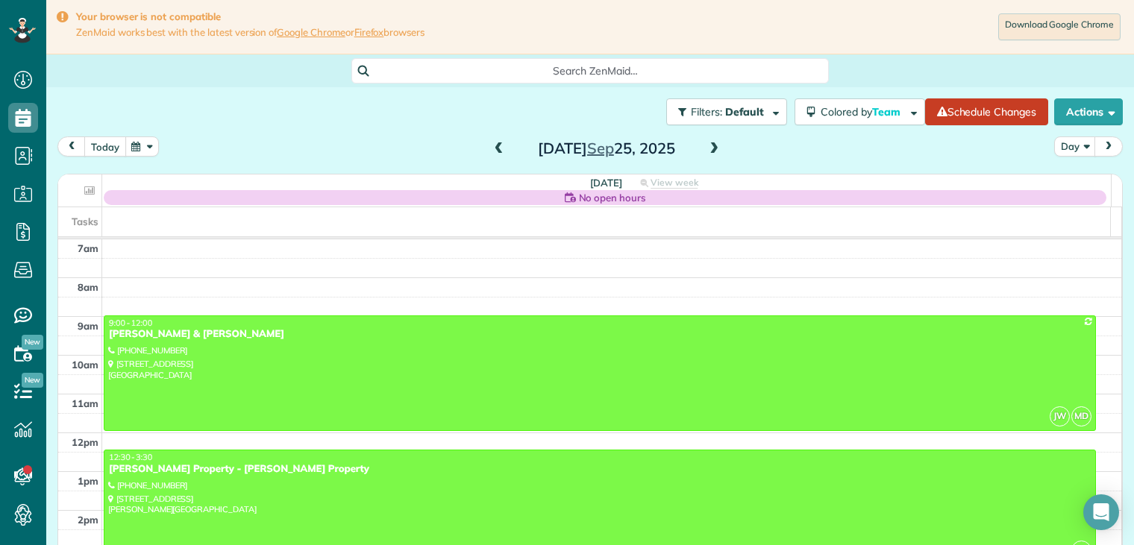
click at [114, 145] on button "today" at bounding box center [105, 147] width 42 height 20
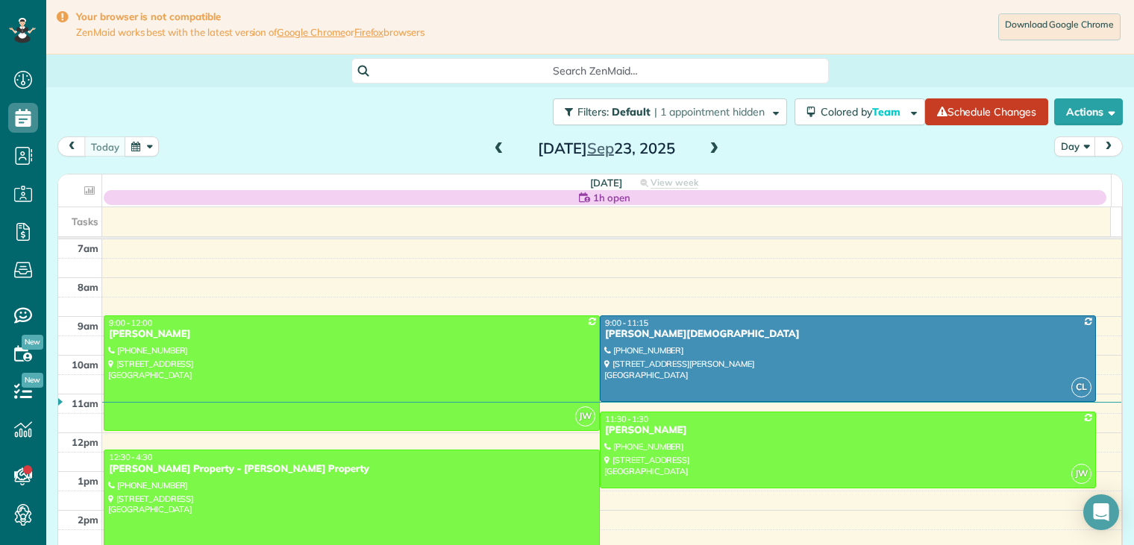
click at [710, 151] on span at bounding box center [714, 149] width 16 height 13
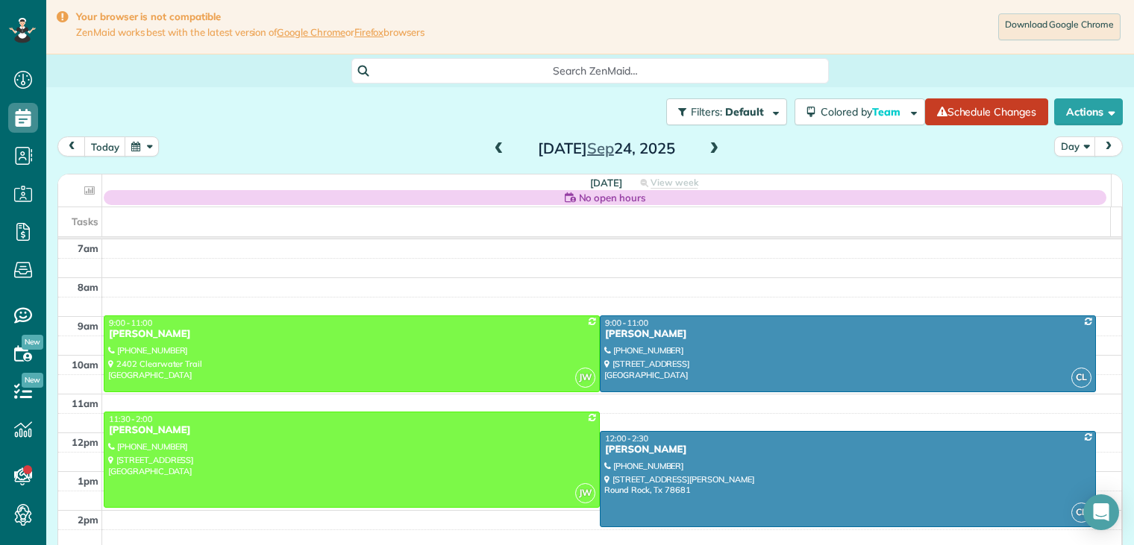
click at [711, 148] on span at bounding box center [714, 149] width 16 height 13
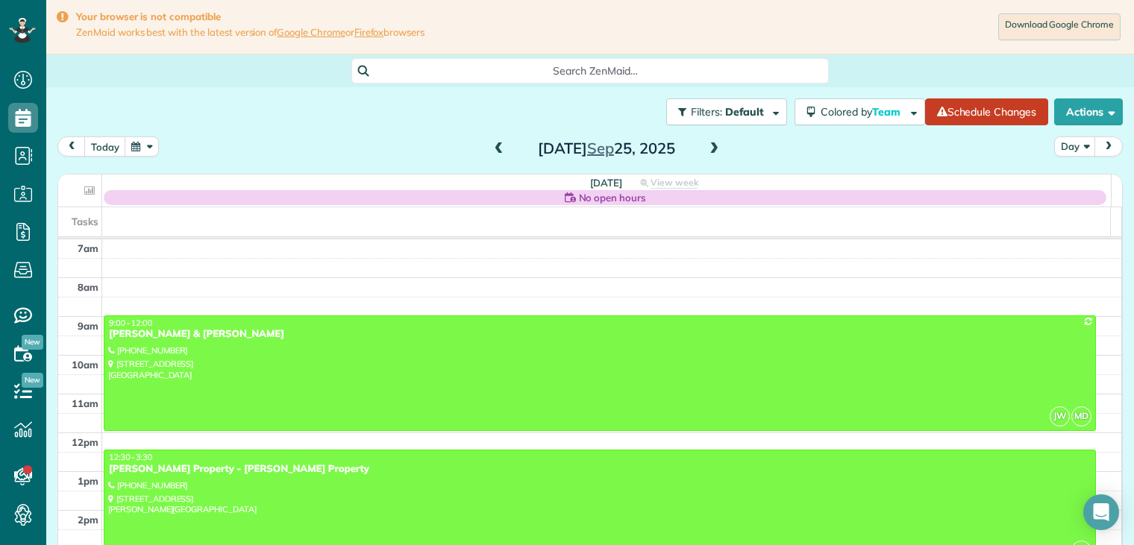
click at [710, 149] on span at bounding box center [714, 149] width 16 height 13
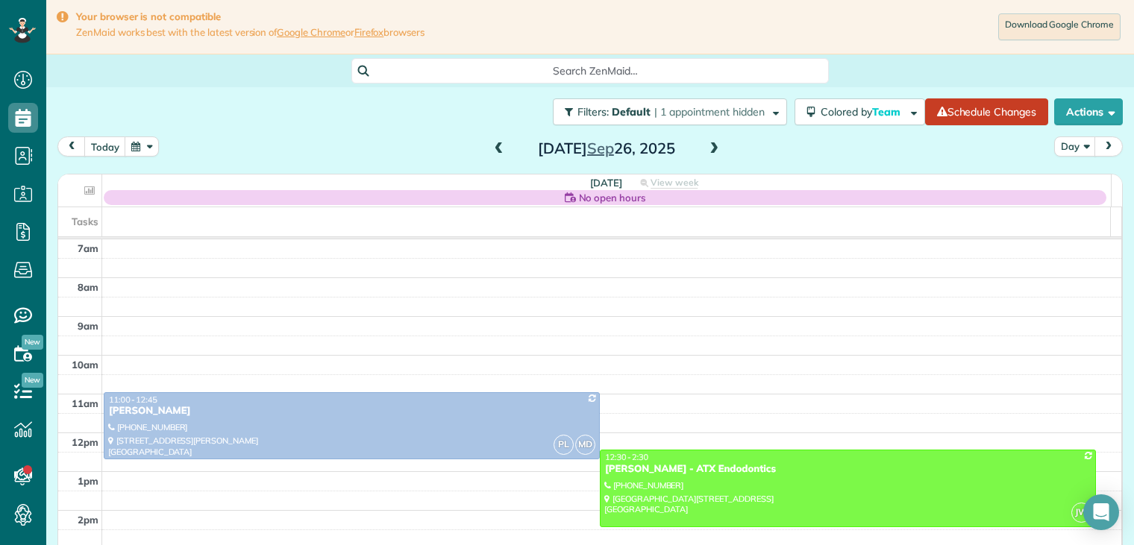
click at [492, 150] on span at bounding box center [499, 149] width 16 height 13
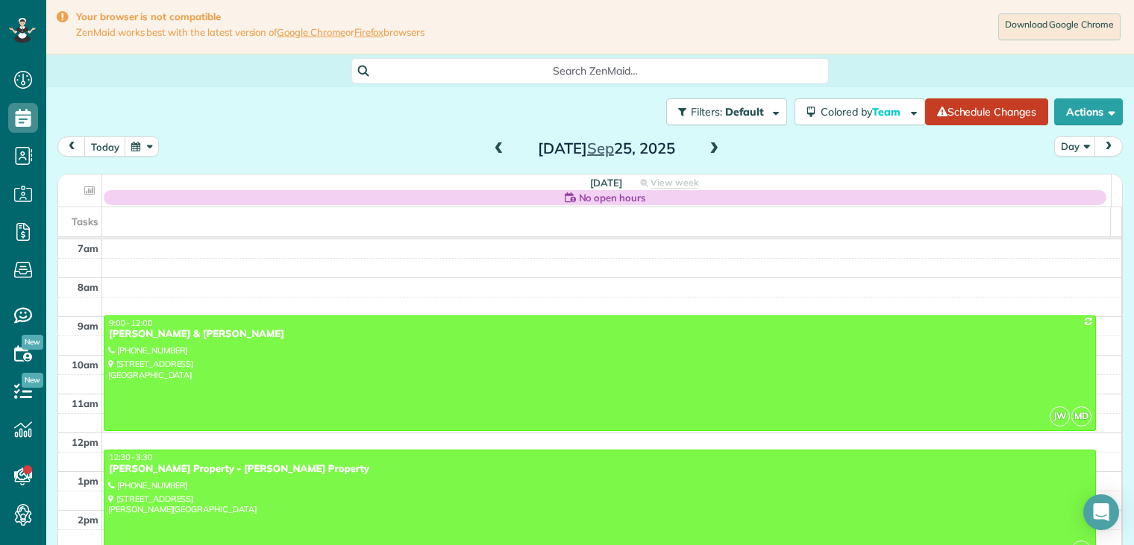
click at [492, 151] on span at bounding box center [499, 149] width 16 height 13
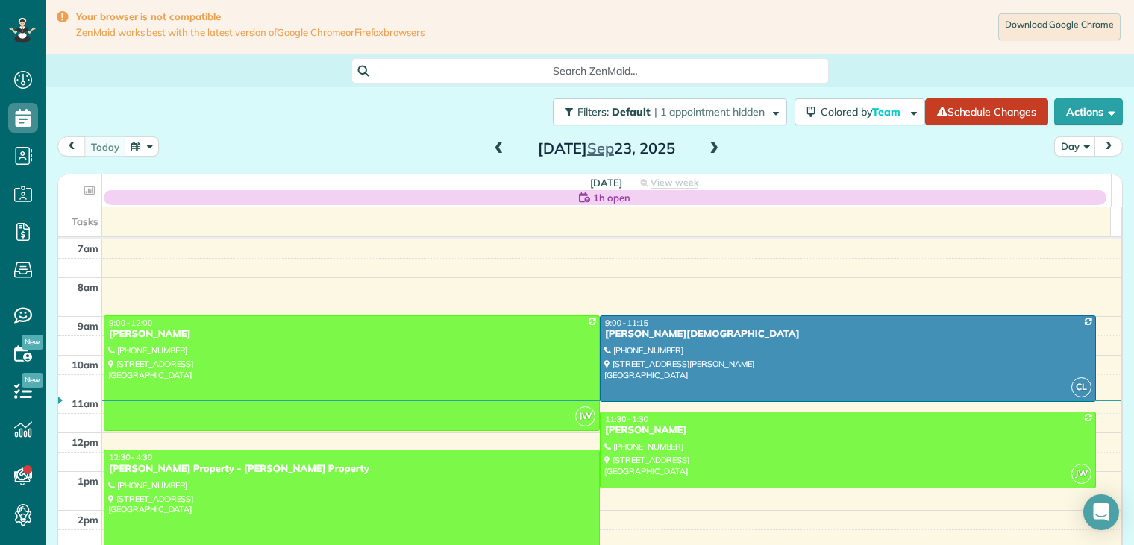
click at [707, 148] on span at bounding box center [714, 149] width 16 height 13
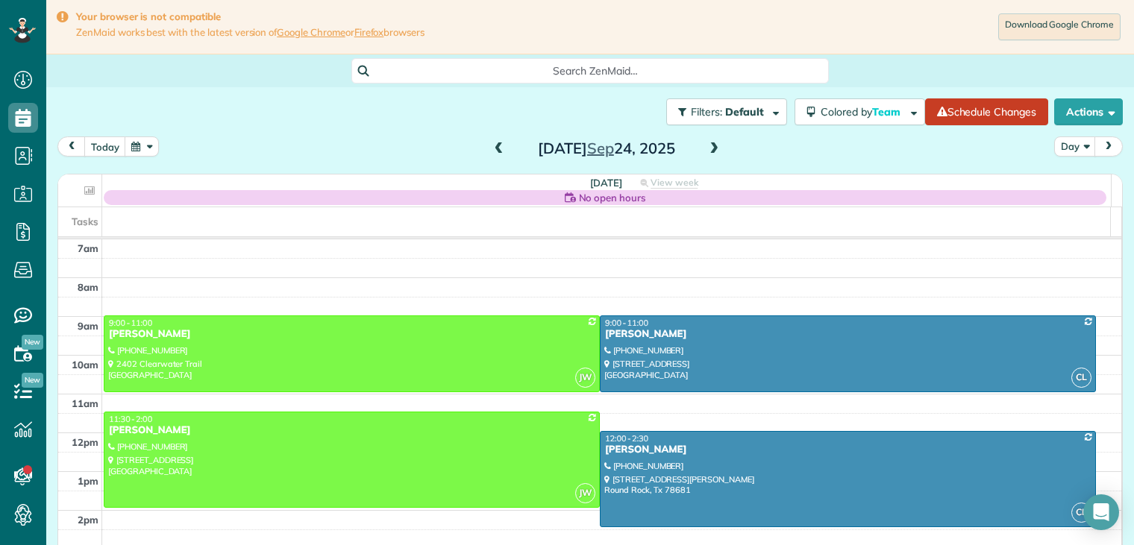
click at [710, 148] on span at bounding box center [714, 149] width 16 height 13
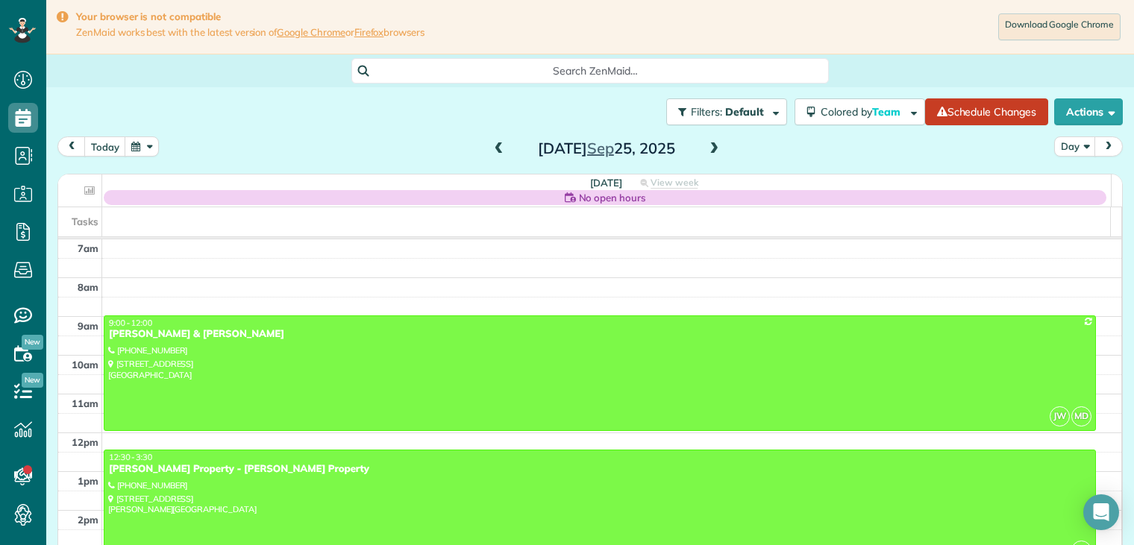
click at [710, 148] on span at bounding box center [714, 149] width 16 height 13
